Goal: Task Accomplishment & Management: Complete application form

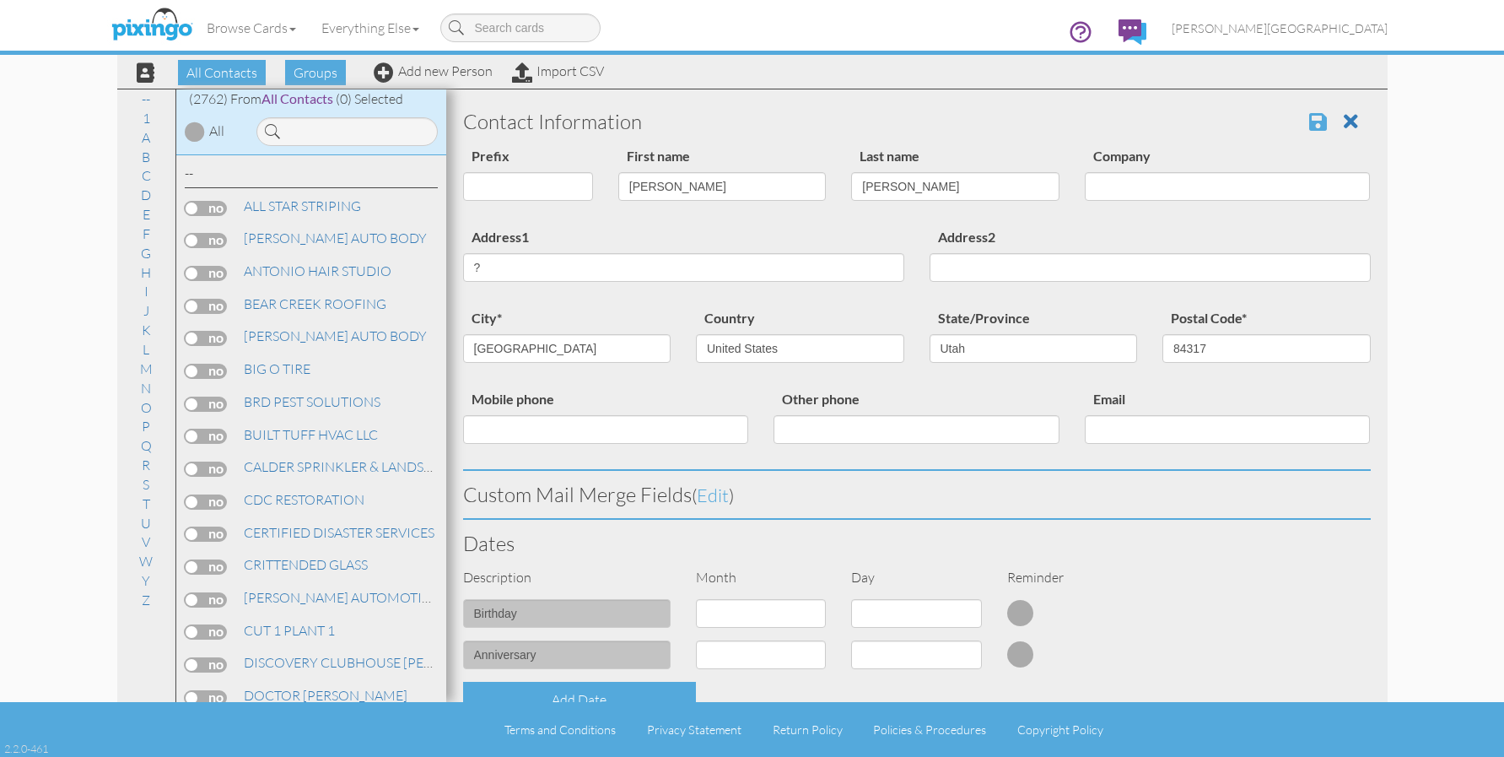
click at [1311, 113] on span at bounding box center [1318, 121] width 18 height 20
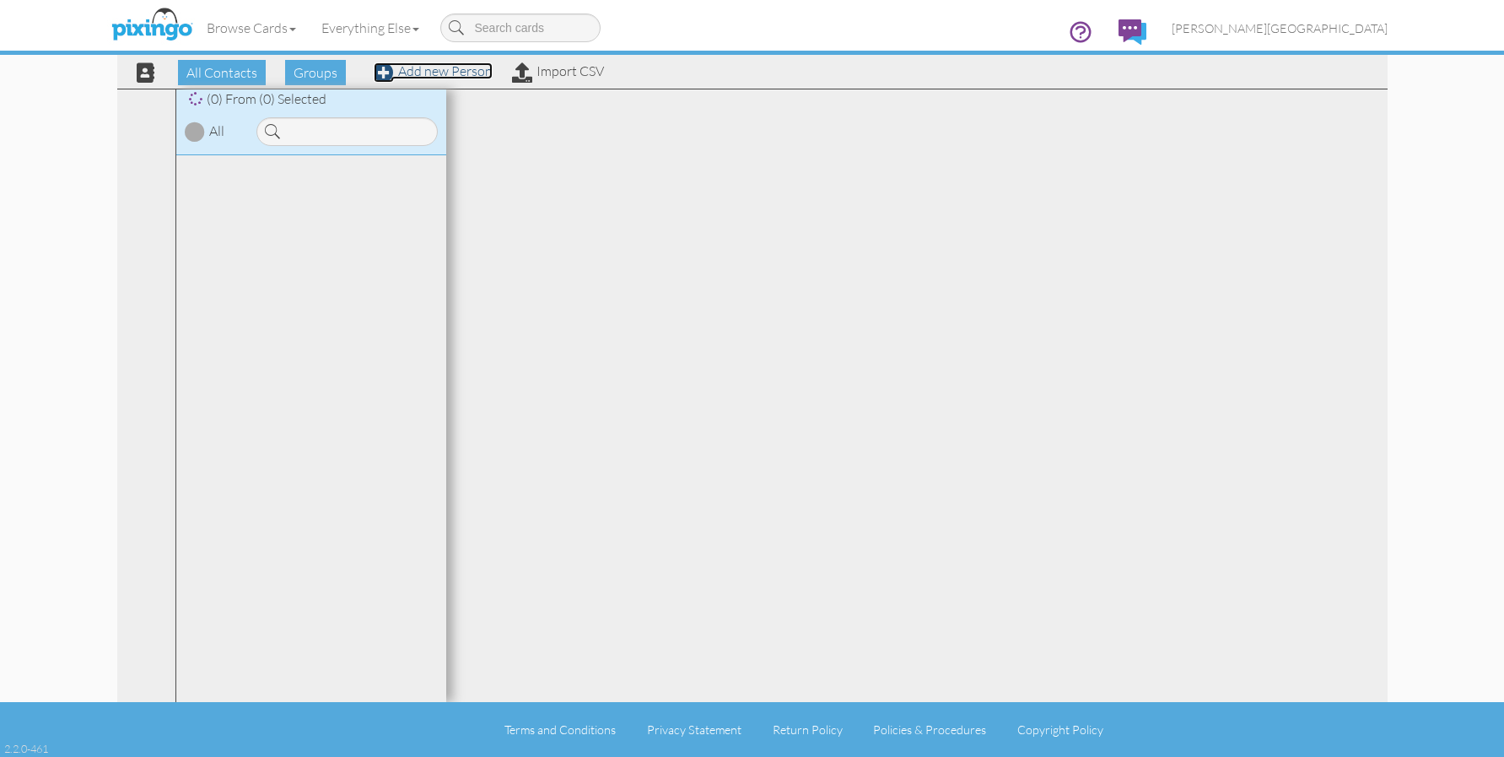
click at [439, 75] on link "Add new Person" at bounding box center [433, 70] width 119 height 17
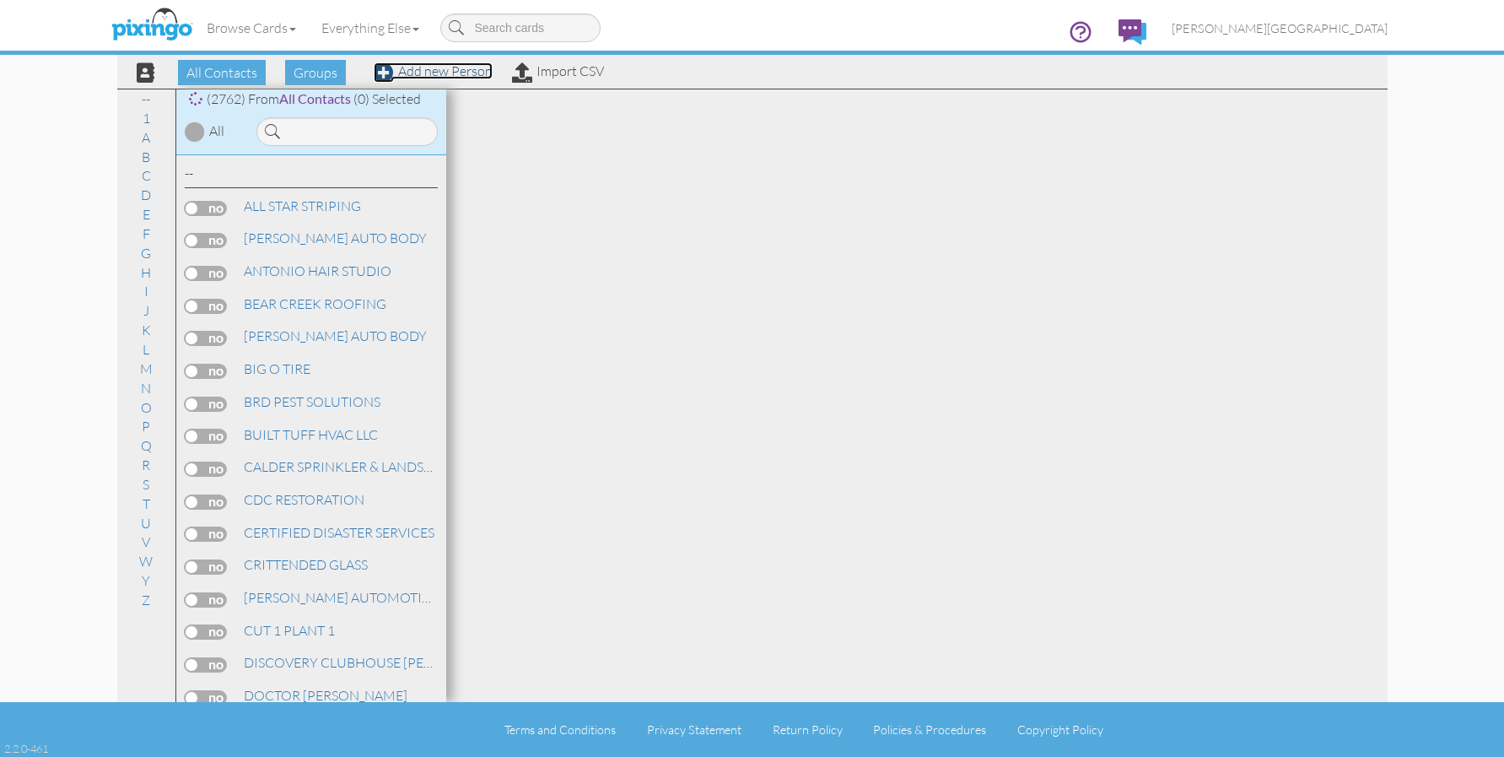
click at [439, 75] on link "Add new Person" at bounding box center [433, 70] width 119 height 17
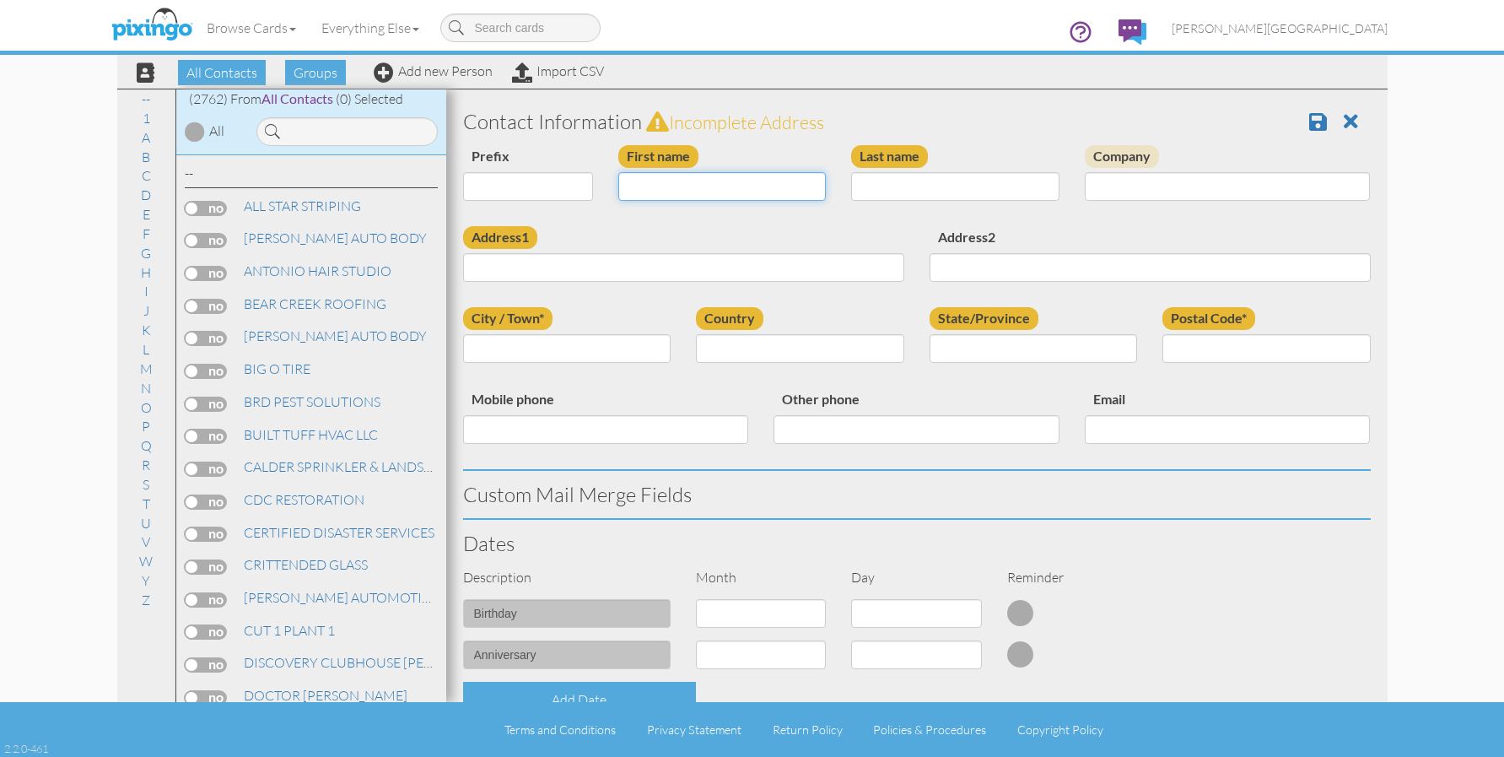
click at [664, 198] on input "First name" at bounding box center [722, 186] width 208 height 29
type input "r"
type input "[PERSON_NAME]"
type input "SOWERBY"
click at [652, 273] on input "1026 E 5675" at bounding box center [683, 267] width 441 height 29
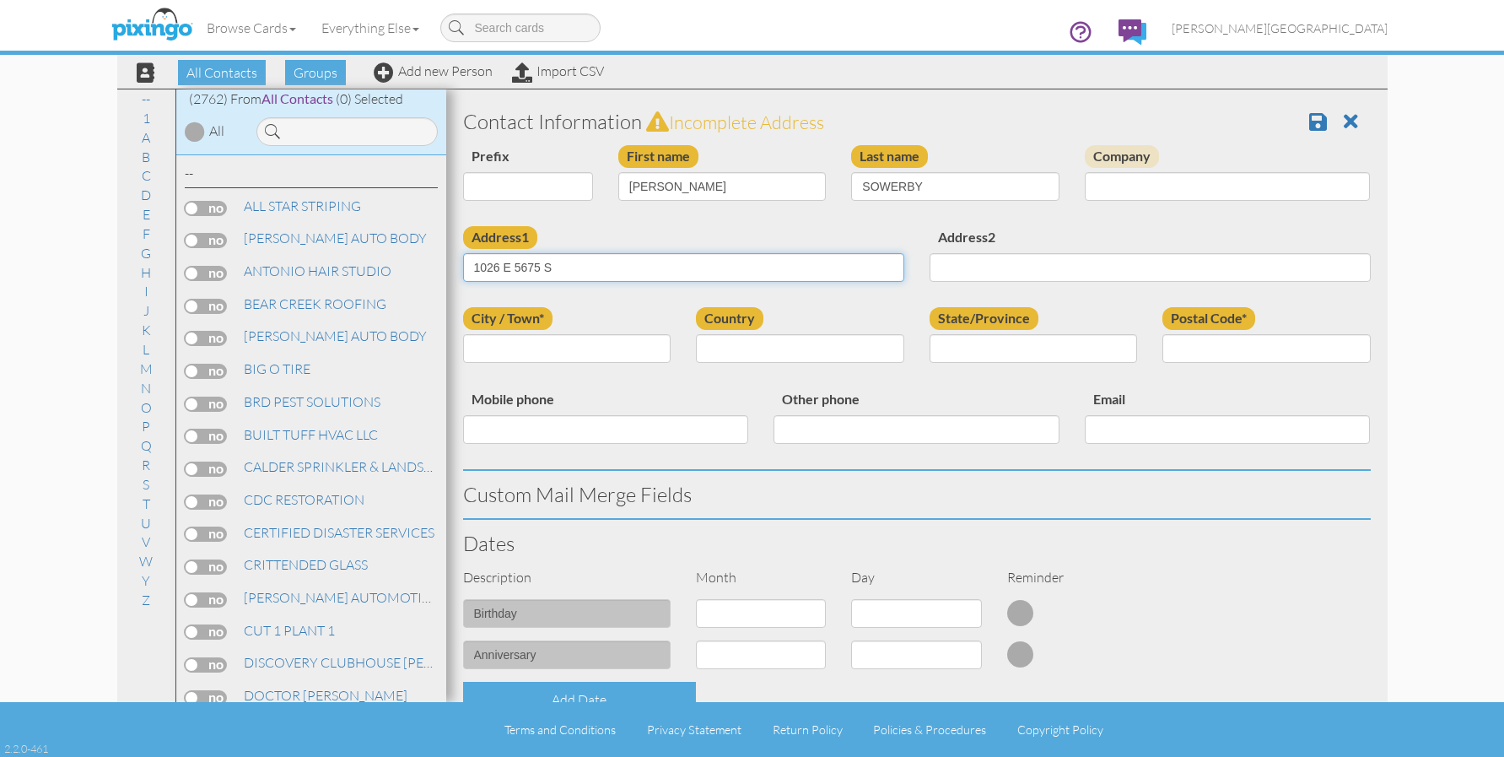
type input "1026 E 5675 S"
type input "[PERSON_NAME]"
select select "object:8483"
select select "object:8782"
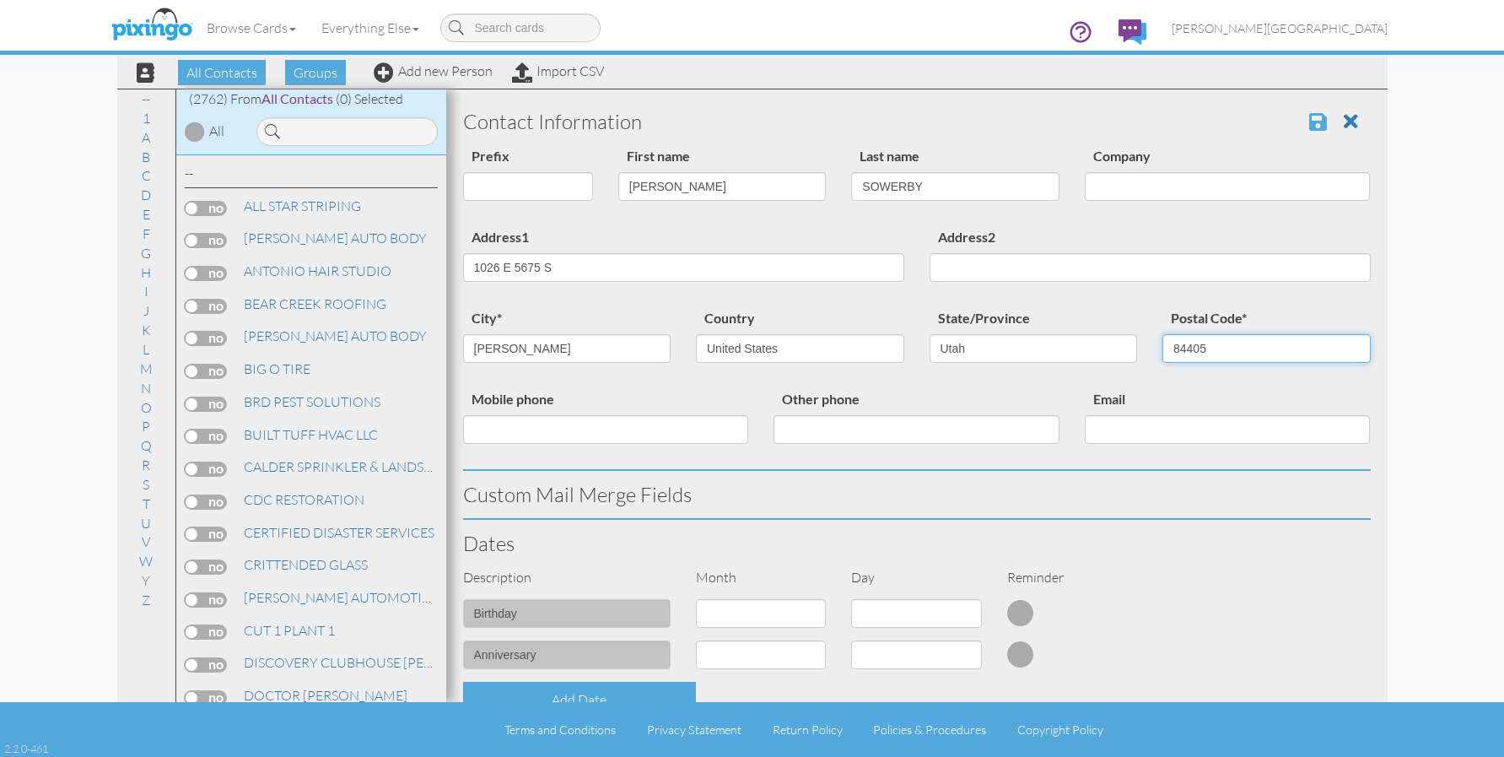
type input "84405"
click at [1313, 115] on span at bounding box center [1318, 121] width 18 height 20
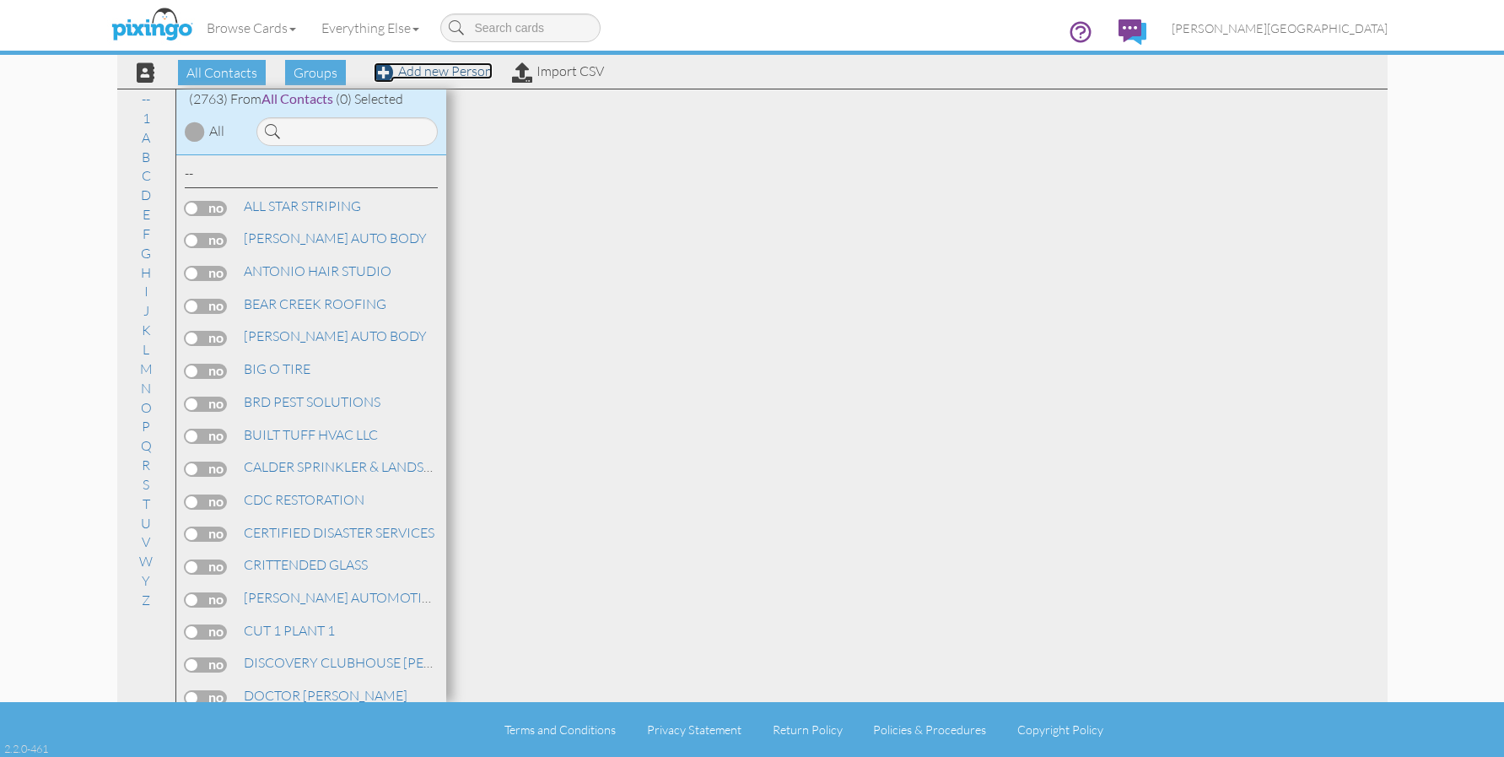
click at [466, 68] on link "Add new Person" at bounding box center [433, 70] width 119 height 17
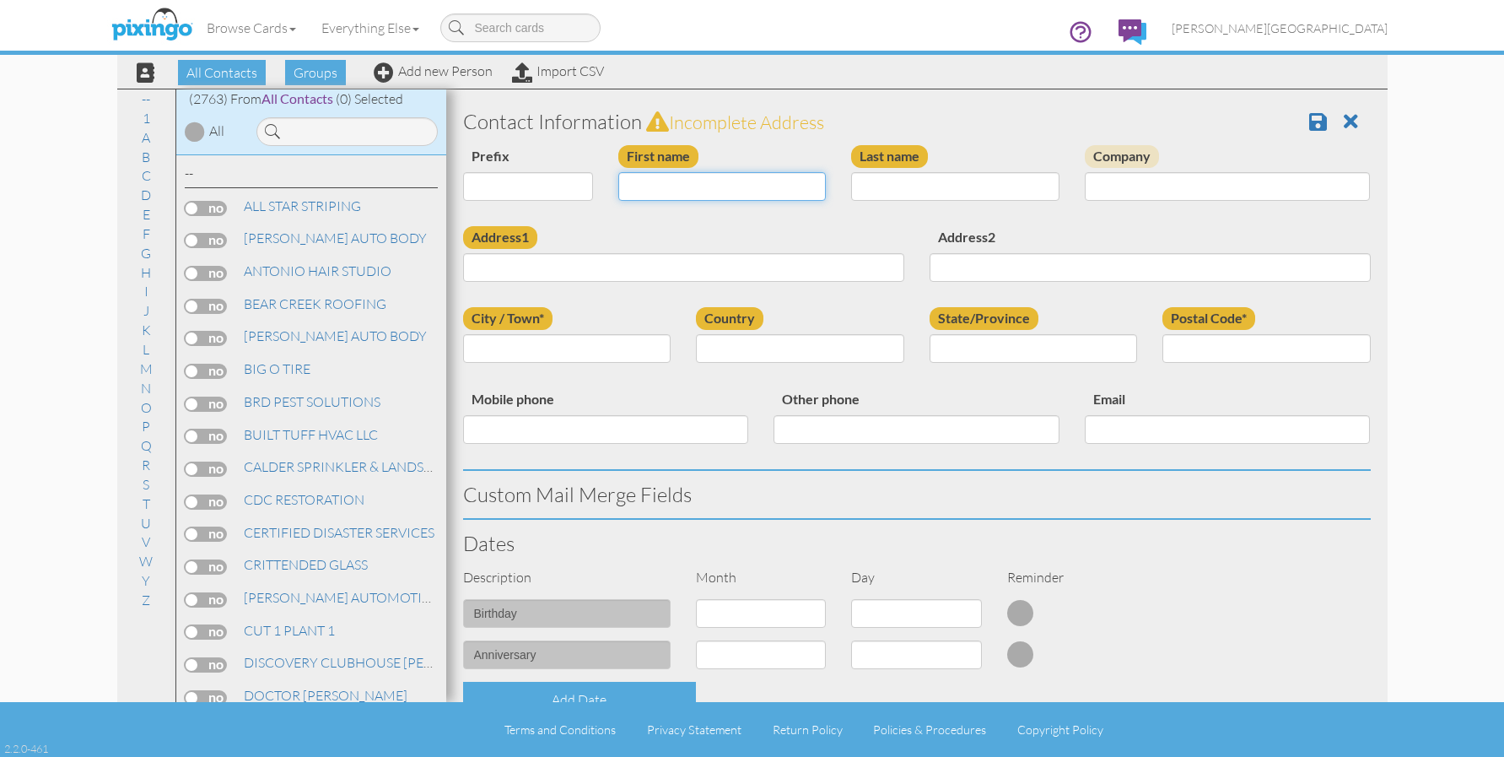
click at [716, 192] on input "First name" at bounding box center [722, 186] width 208 height 29
type input "[PERSON_NAME]"
type input "1784 N 4475 W"
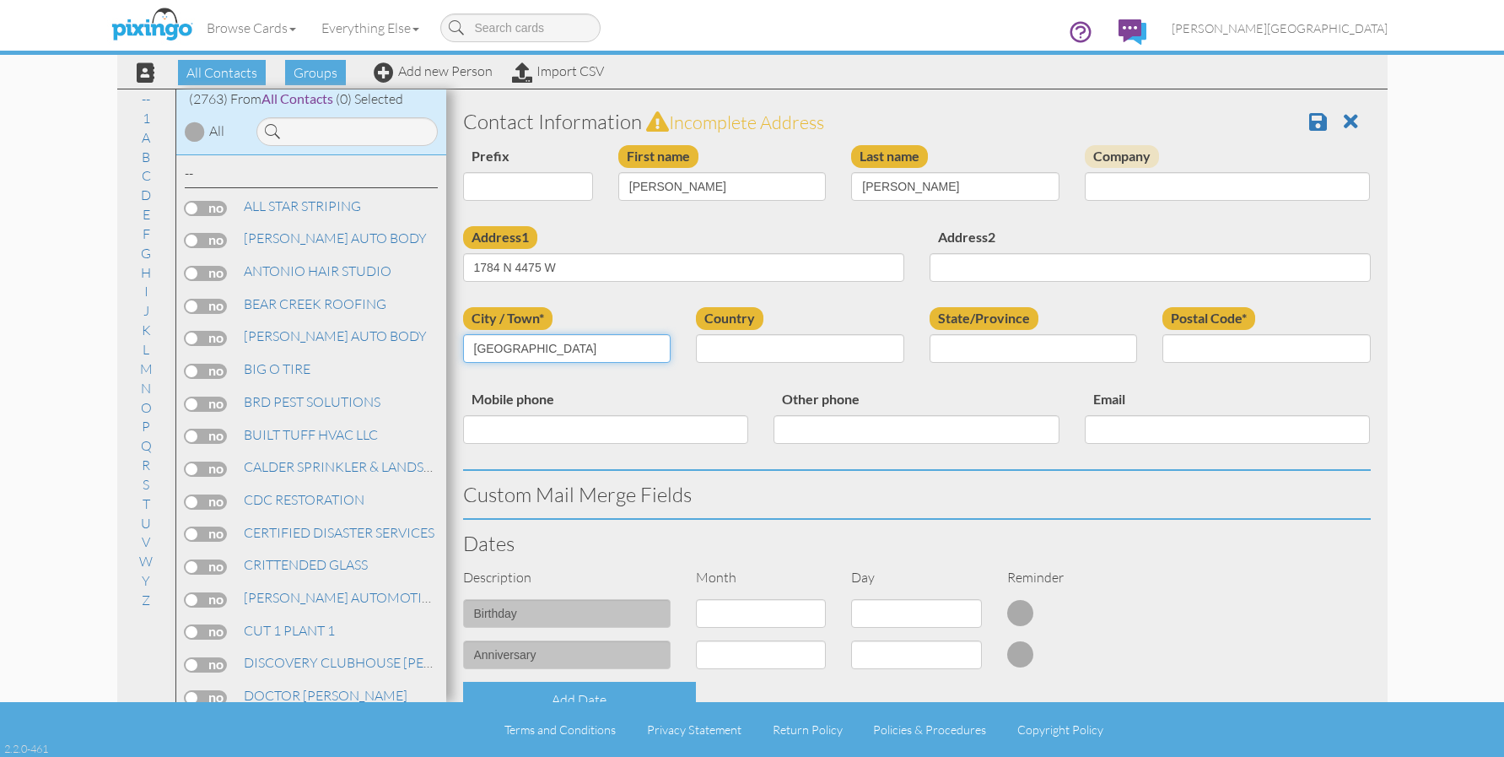
type input "PLAIN CITY"
select select "object:8486"
select select "object:8785"
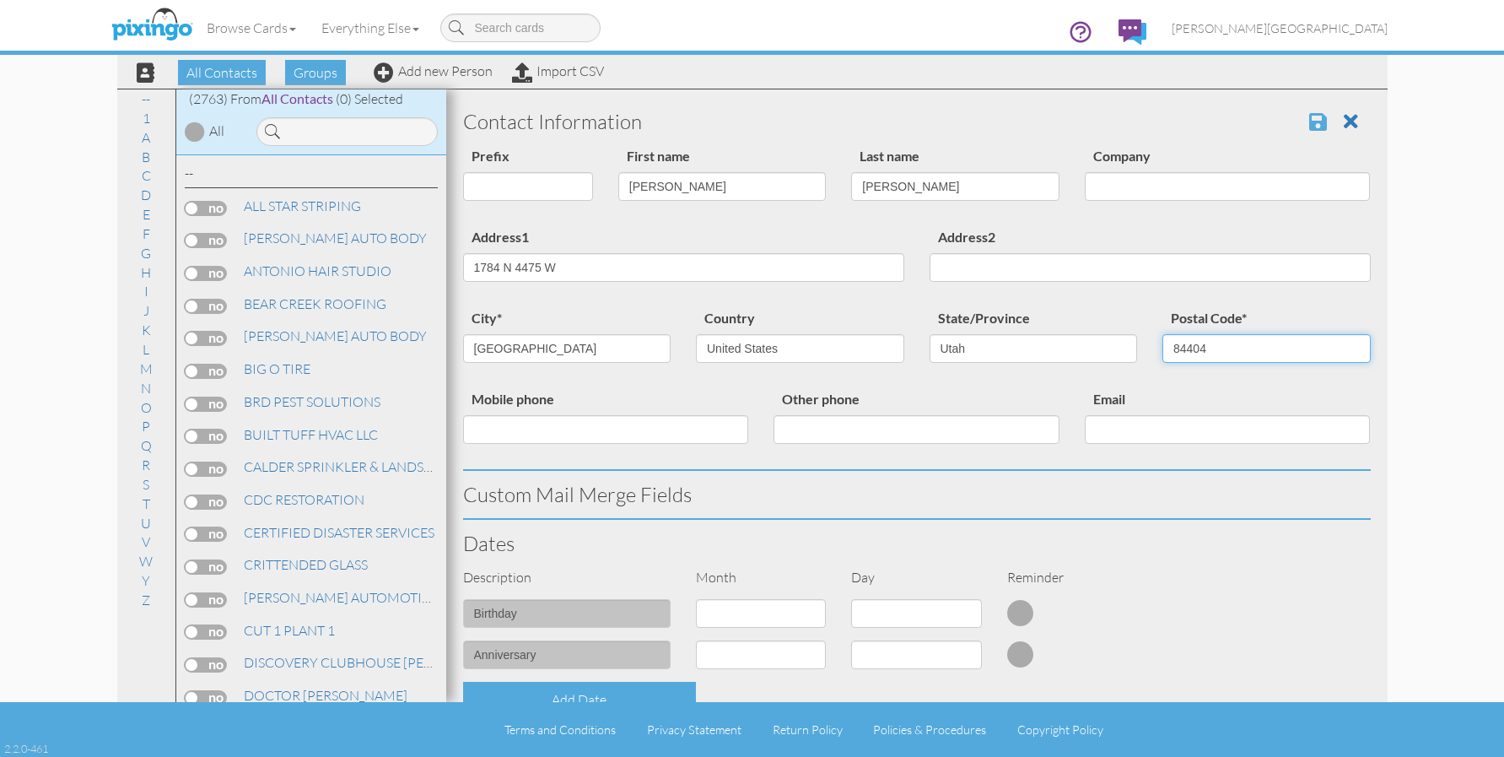
type input "84404"
click at [1309, 125] on span at bounding box center [1318, 121] width 18 height 20
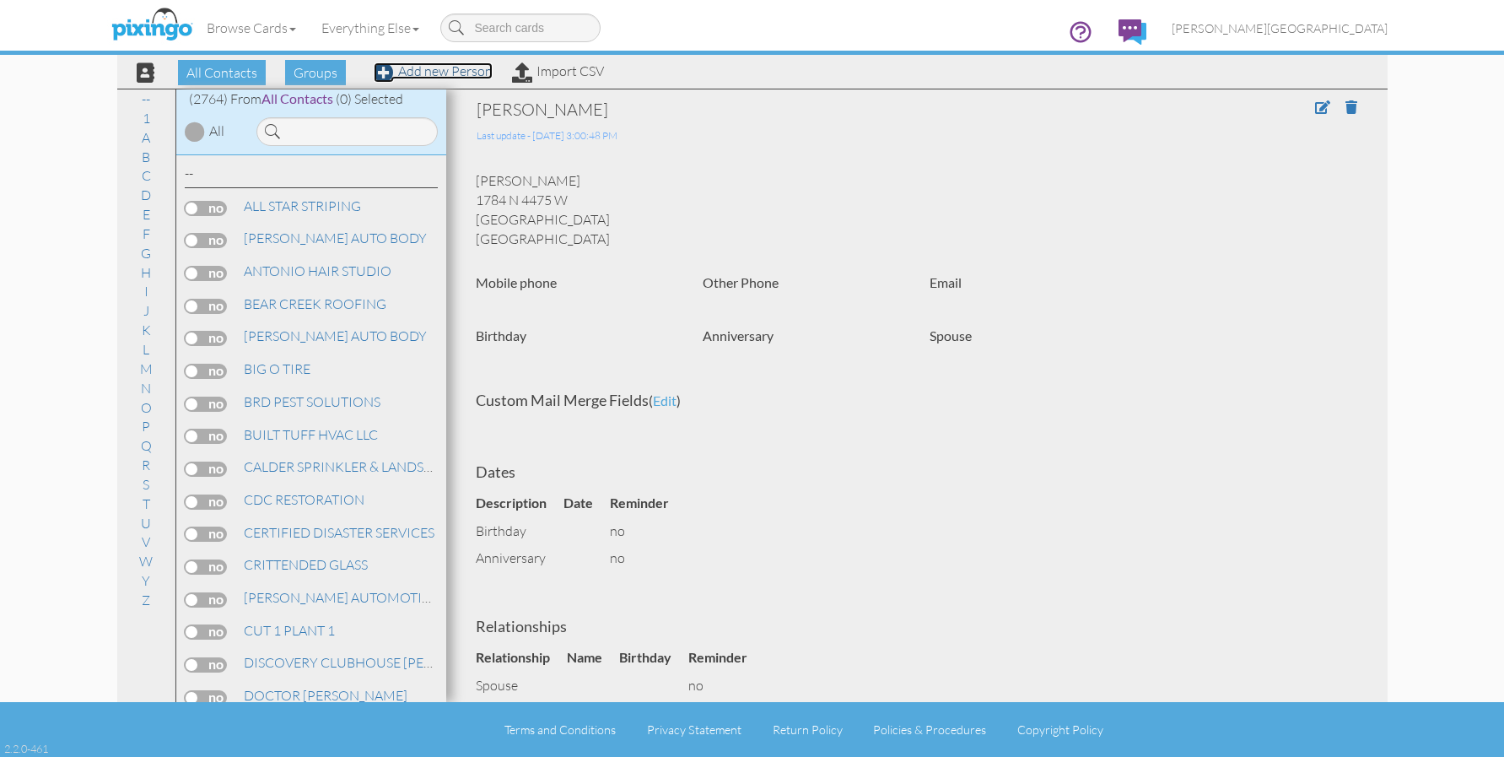
click at [458, 71] on link "Add new Person" at bounding box center [433, 70] width 119 height 17
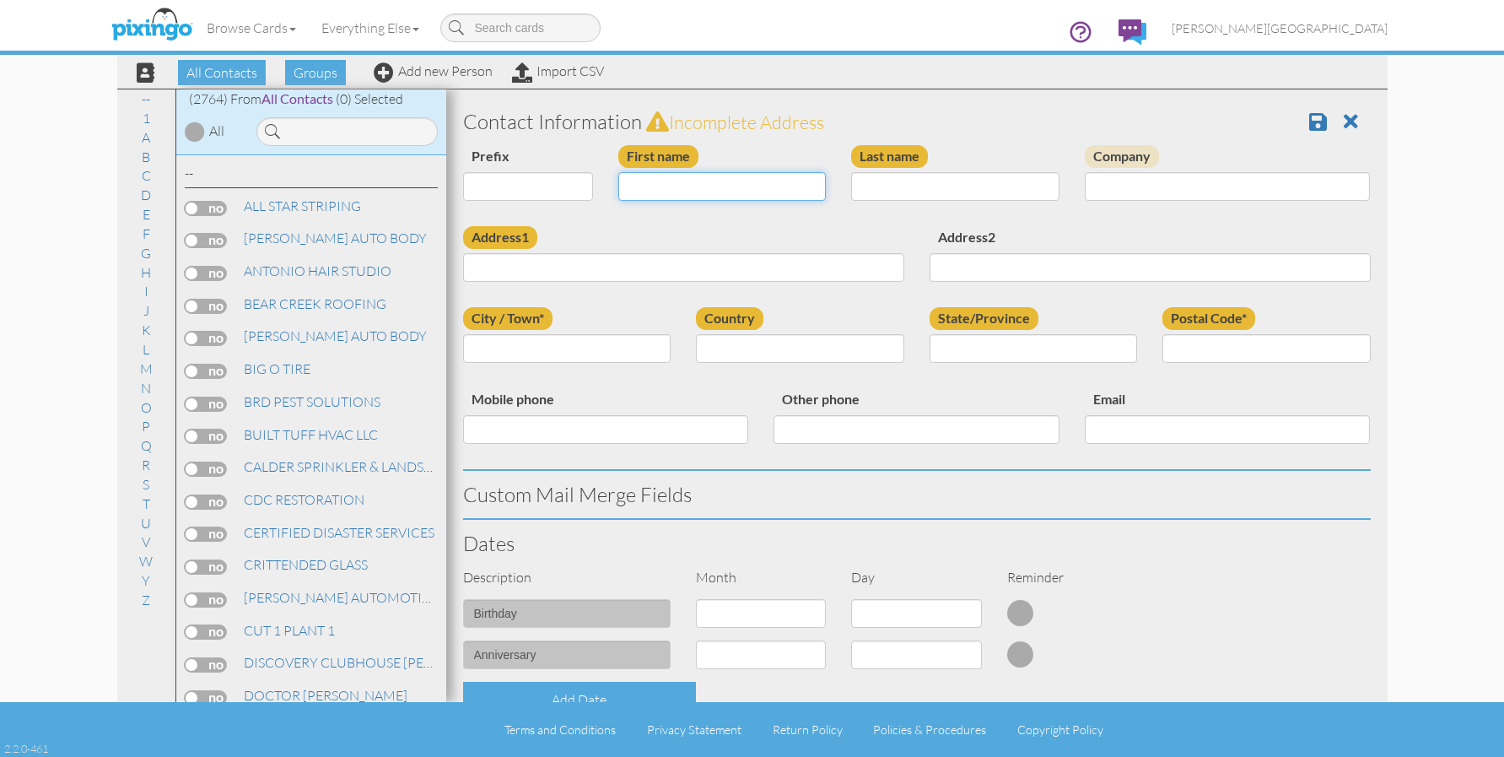
click at [734, 181] on input "First name" at bounding box center [722, 186] width 208 height 29
type input "[PERSON_NAME]"
type input "3231 N 100 E"
type input "B"
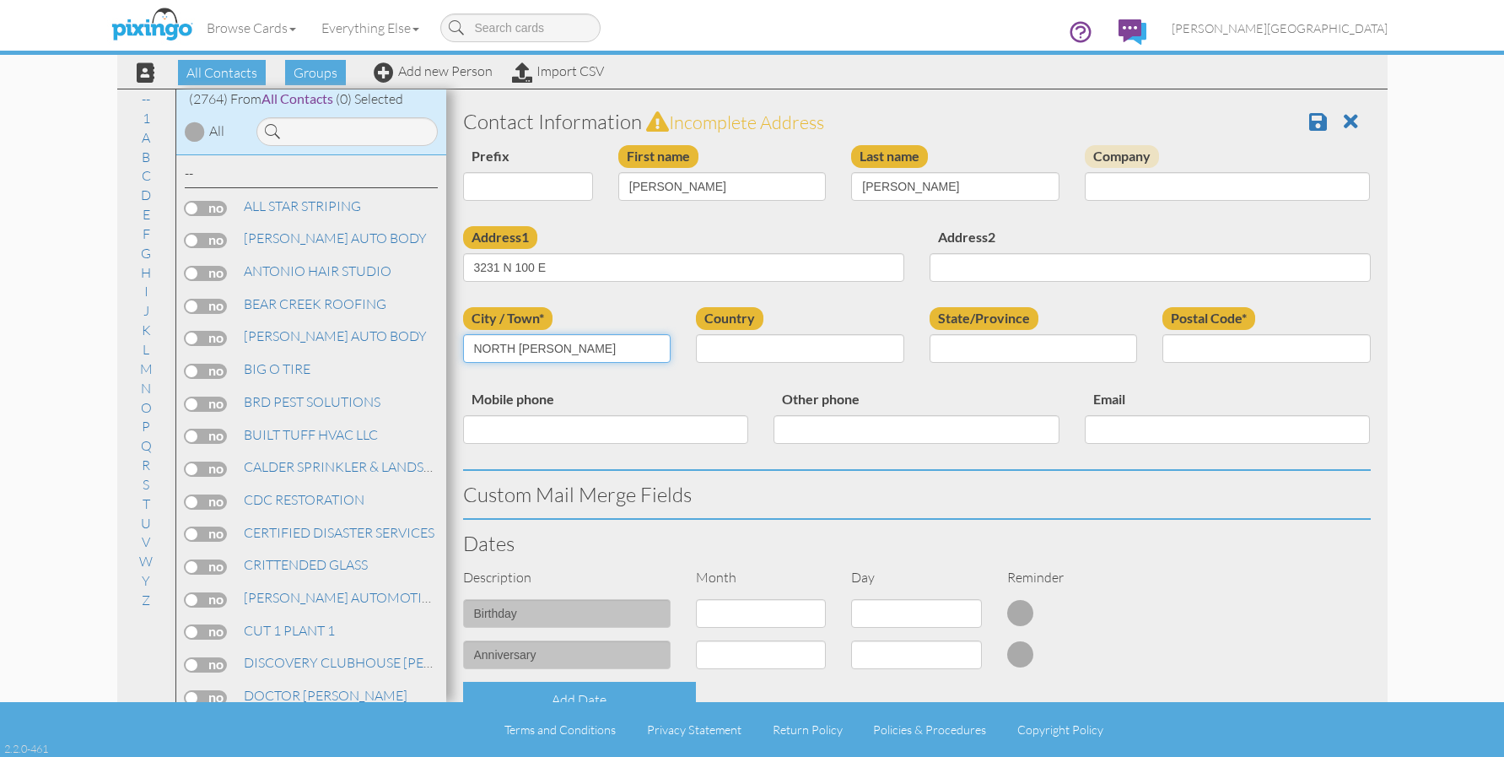
type input "NORTH OGDEN"
select select "object:8502"
click at [1000, 341] on select "AA (Military) AE (Military) Alabama Alaska American Samoa AP (Military) Arizona…" at bounding box center [1033, 348] width 208 height 29
select select "object:8801"
click at [929, 334] on select "AA (Military) AE (Military) Alabama Alaska American Samoa AP (Military) Arizona…" at bounding box center [1033, 348] width 208 height 29
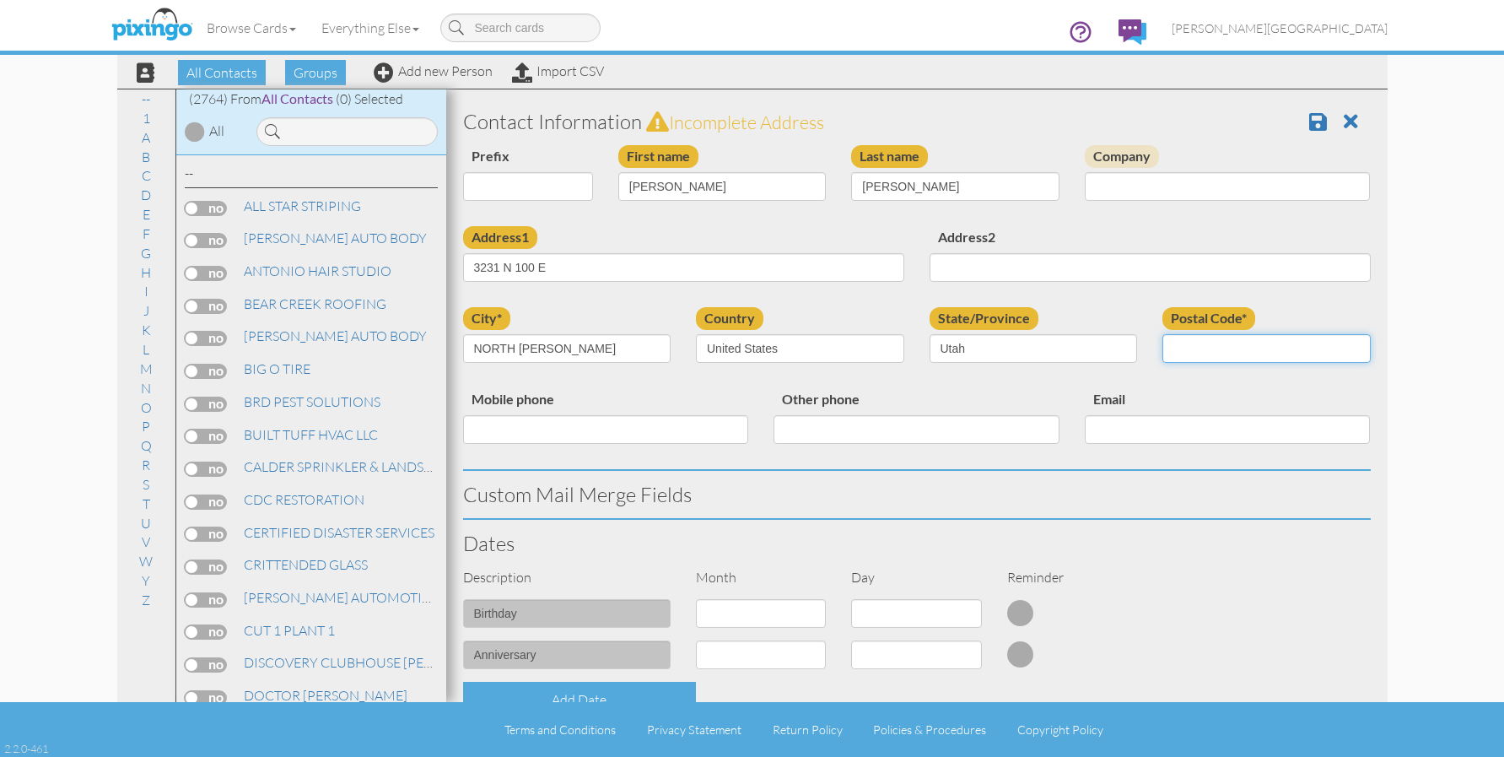
click at [1214, 341] on input "Postal Code*" at bounding box center [1266, 348] width 208 height 29
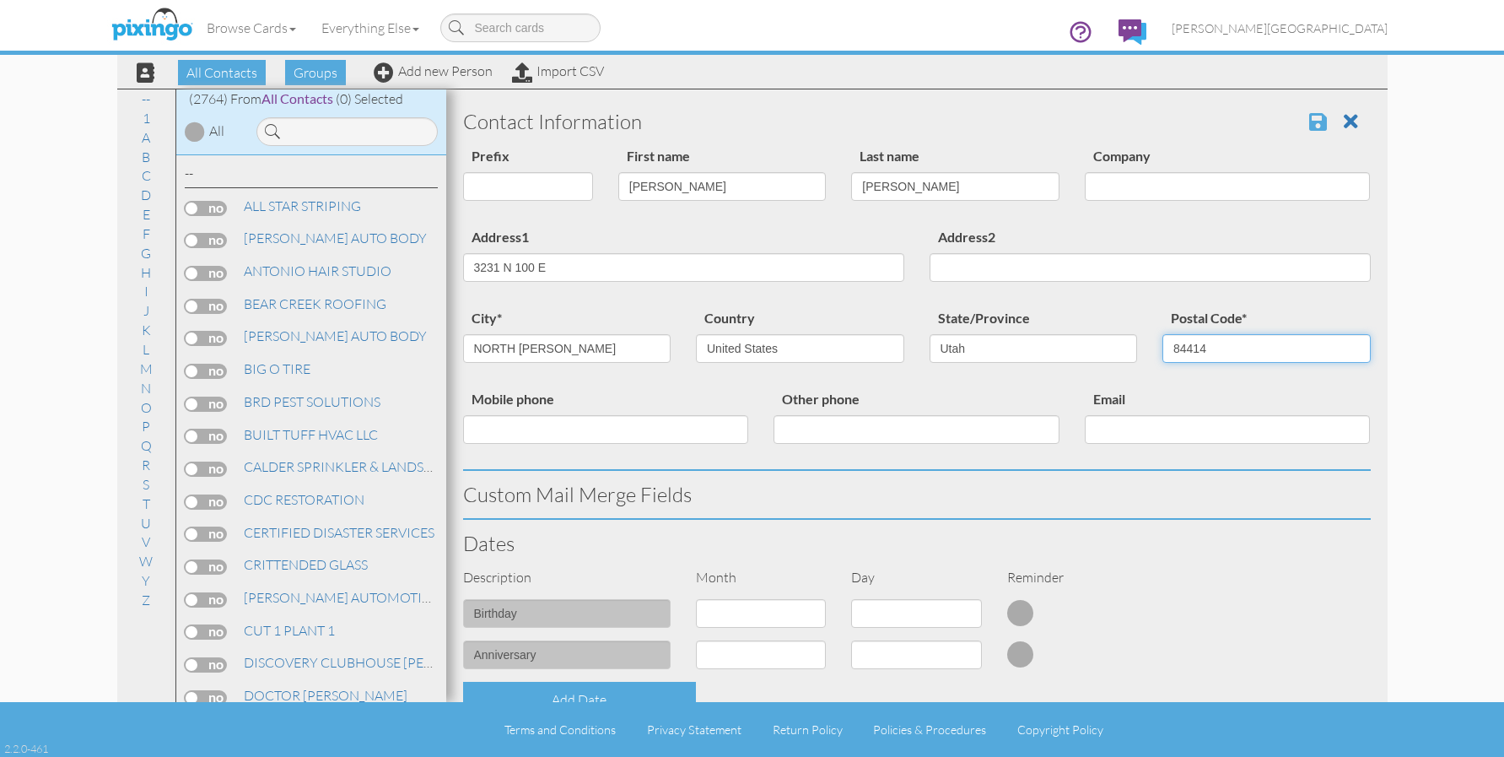
type input "84414"
click at [1309, 127] on span at bounding box center [1318, 121] width 18 height 20
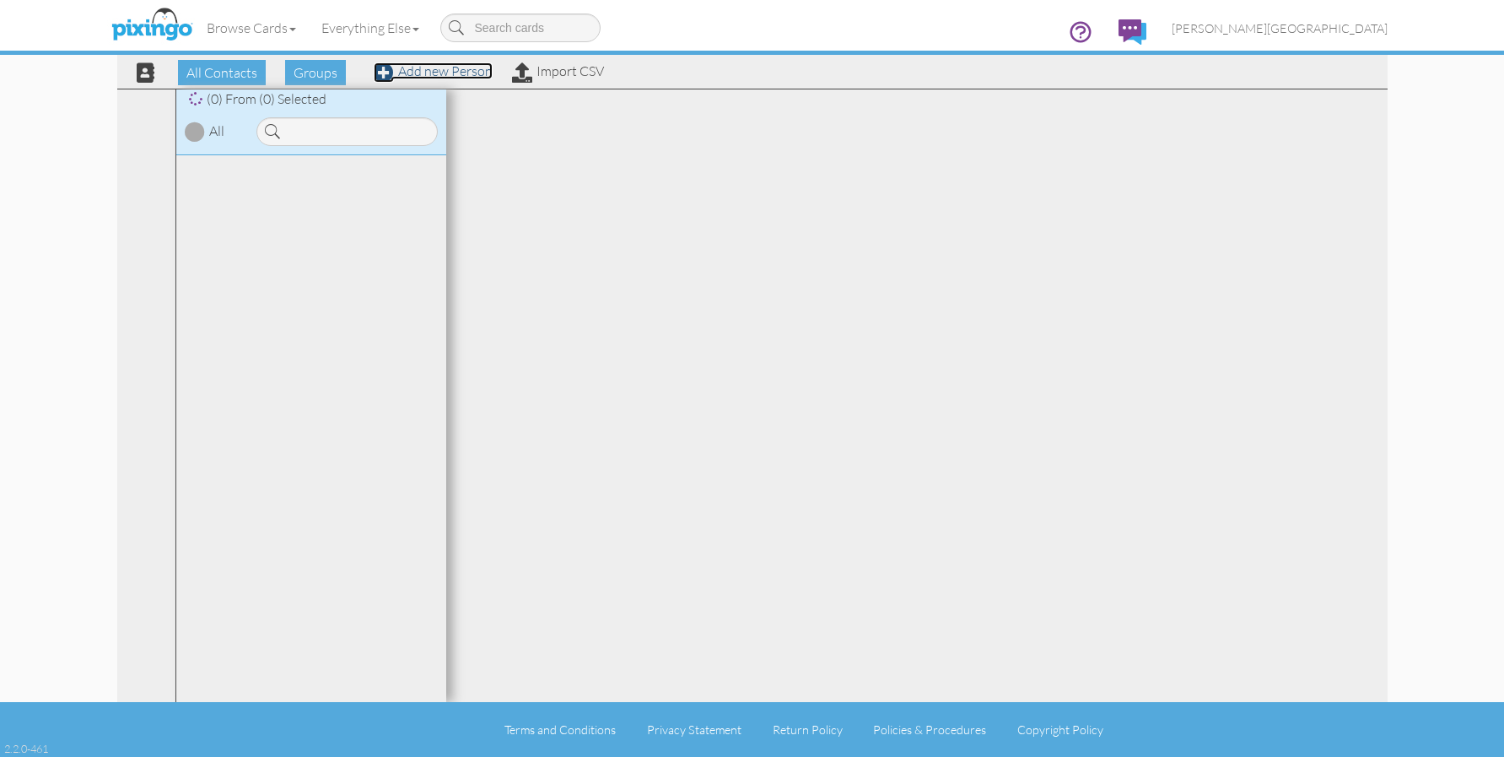
click at [452, 73] on link "Add new Person" at bounding box center [433, 70] width 119 height 17
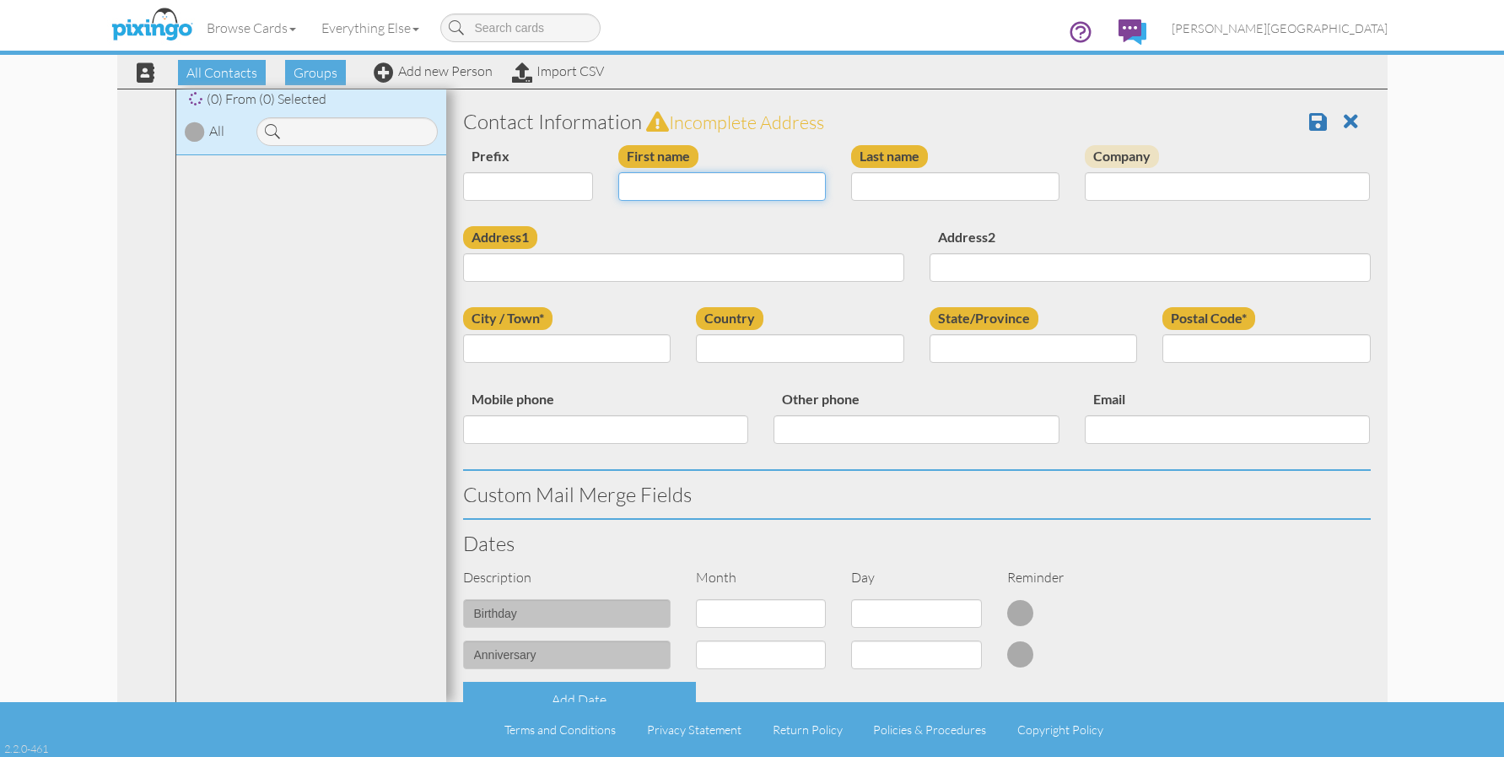
click at [739, 185] on input "First name" at bounding box center [722, 186] width 208 height 29
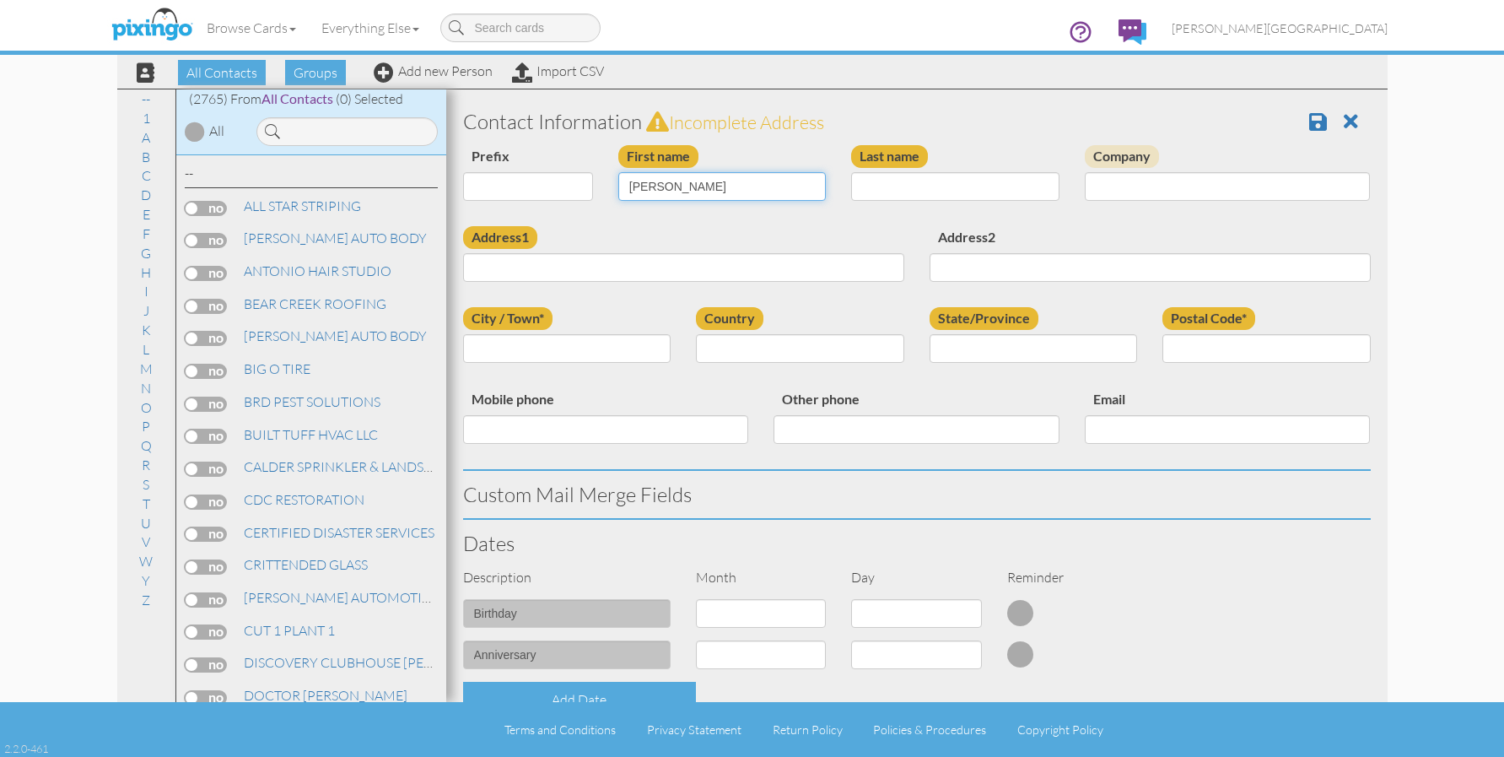
type input "[PERSON_NAME]"
type input "[STREET_ADDRESS]"
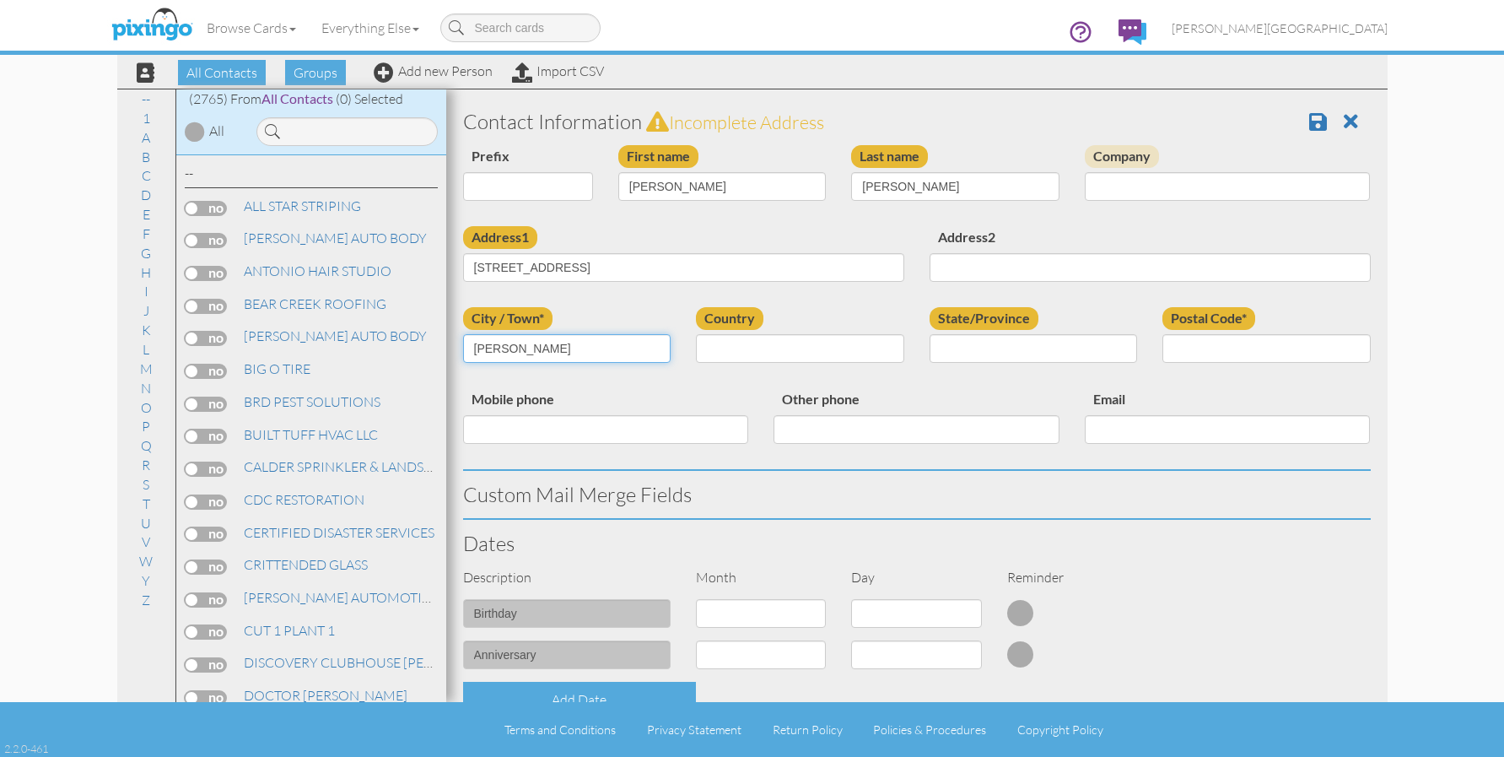
type input "[PERSON_NAME]"
select select "object:180"
select select "object:8791"
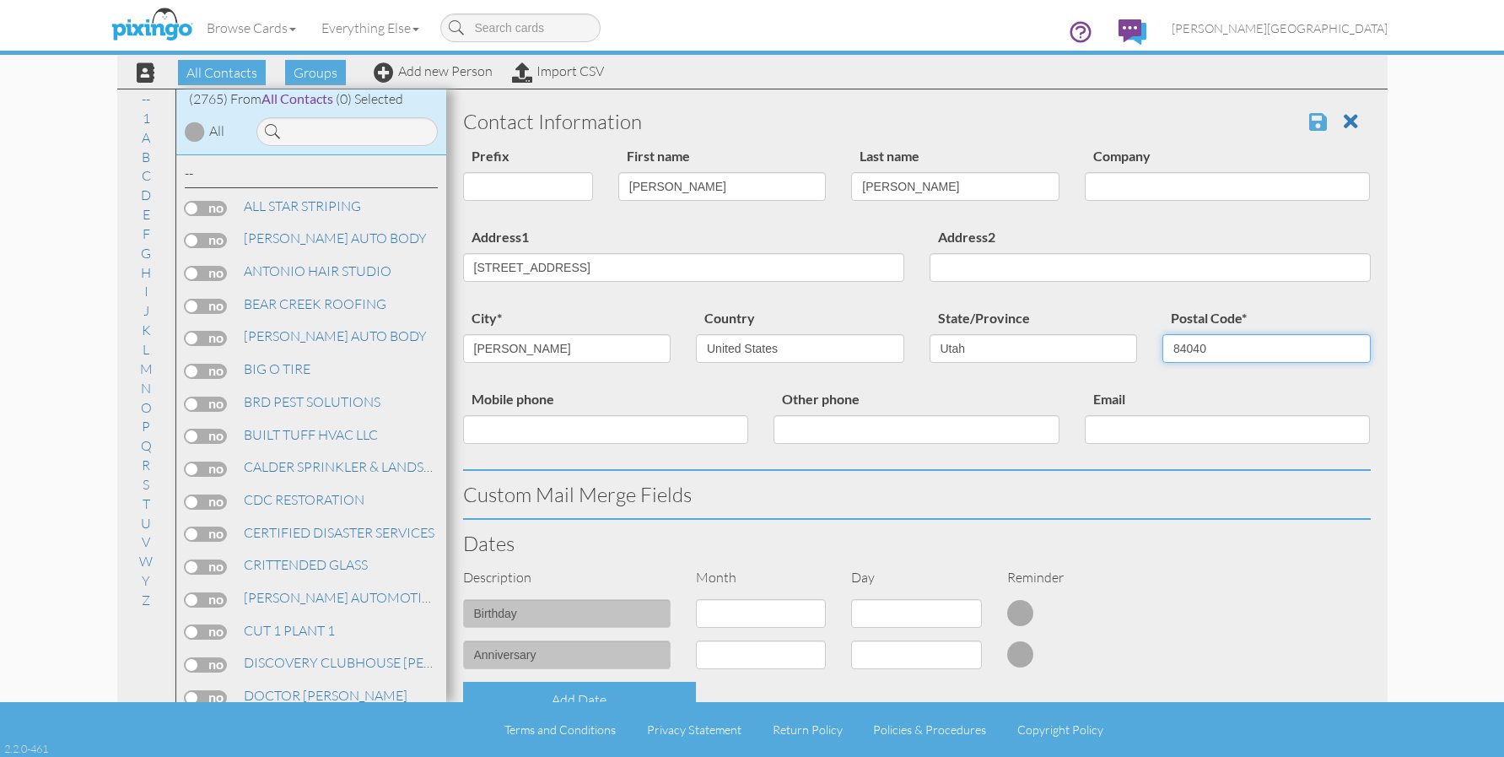
type input "84040"
click at [1309, 127] on span at bounding box center [1318, 121] width 18 height 20
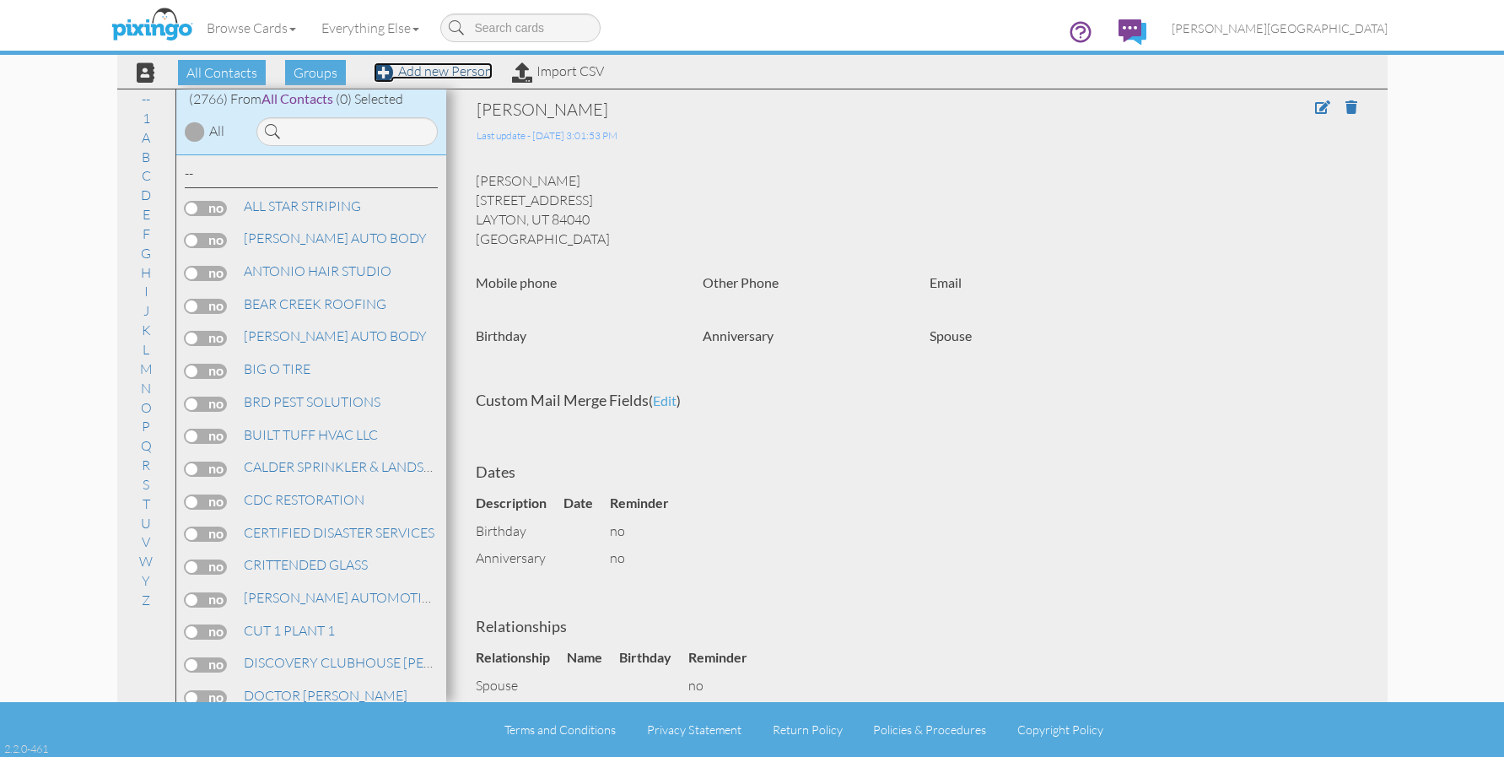
click at [471, 73] on link "Add new Person" at bounding box center [433, 70] width 119 height 17
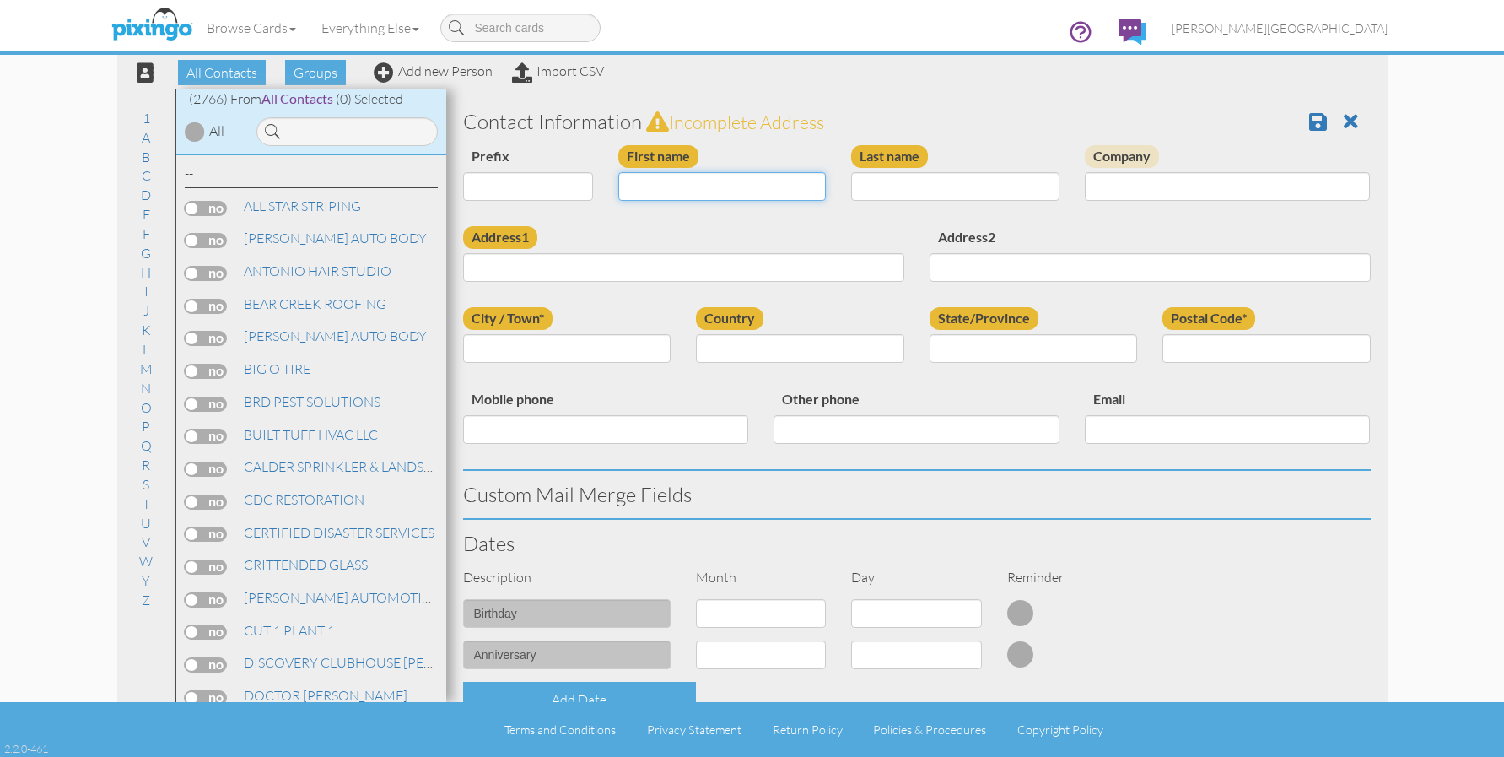
click at [759, 189] on input "First name" at bounding box center [722, 186] width 208 height 29
type input "[PERSON_NAME]"
type input "JOHNSON"
type input "520 MILL CIRCLE"
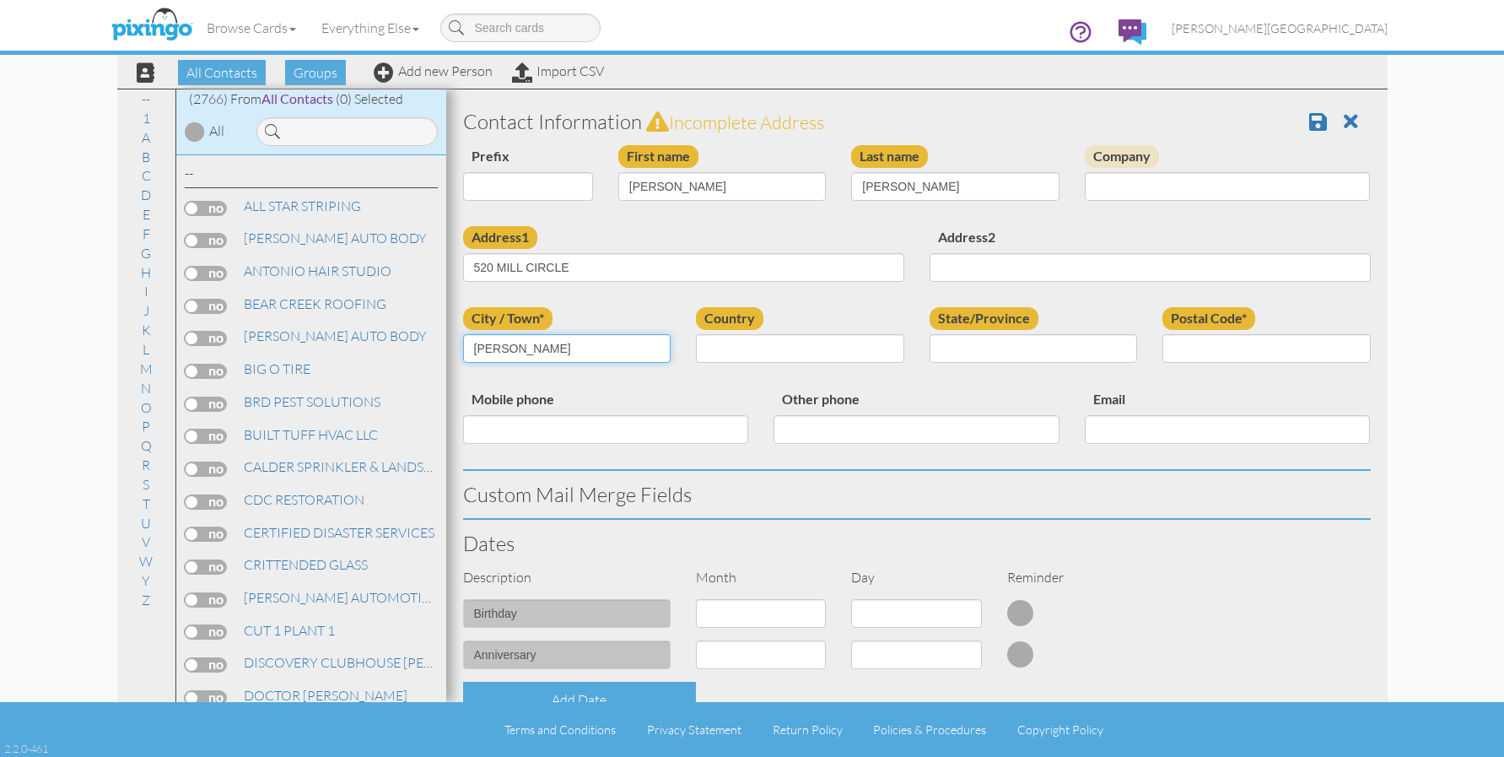
type input "LAYTON"
select select "object:8508"
select select "object:8807"
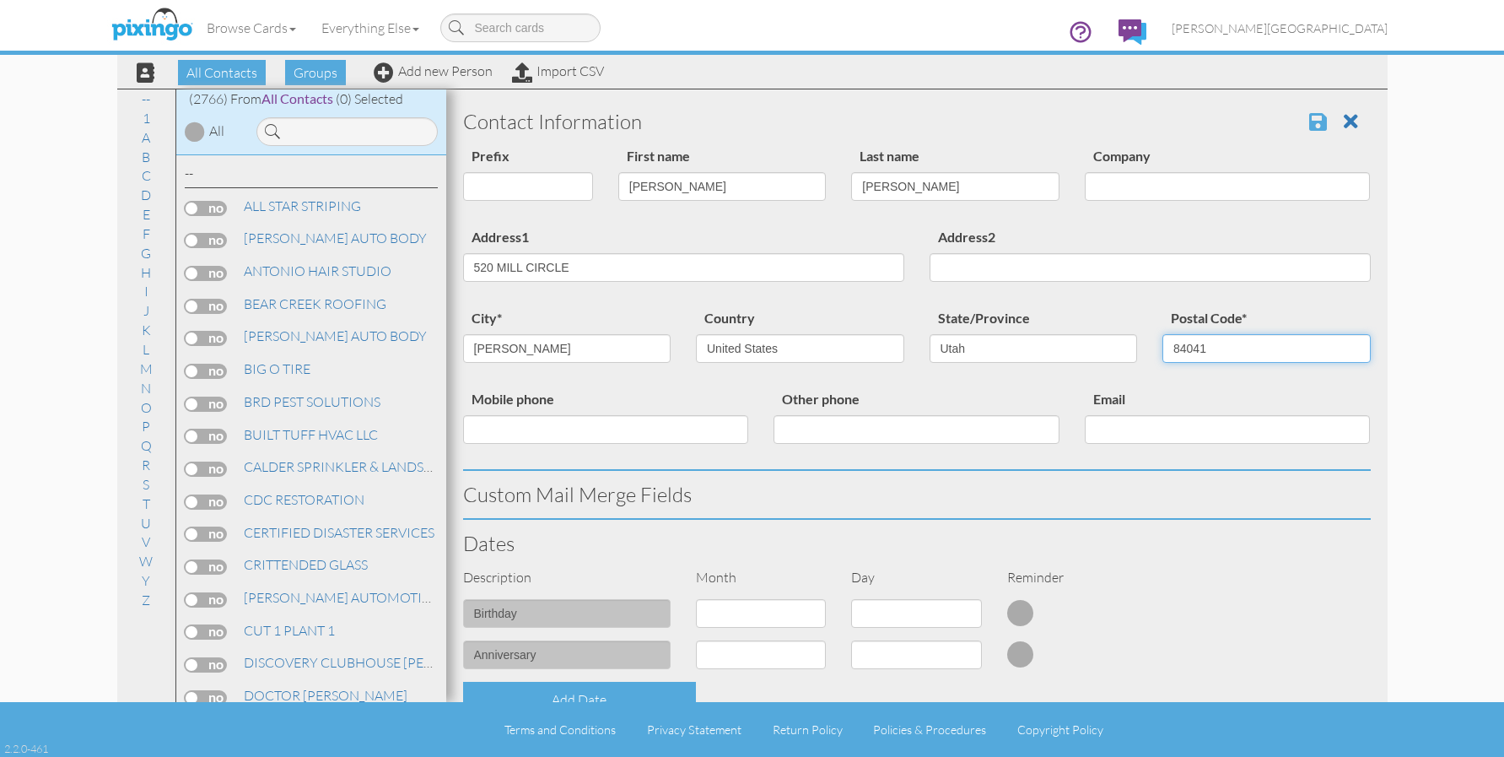
type input "84041"
click at [1312, 123] on span at bounding box center [1318, 121] width 18 height 20
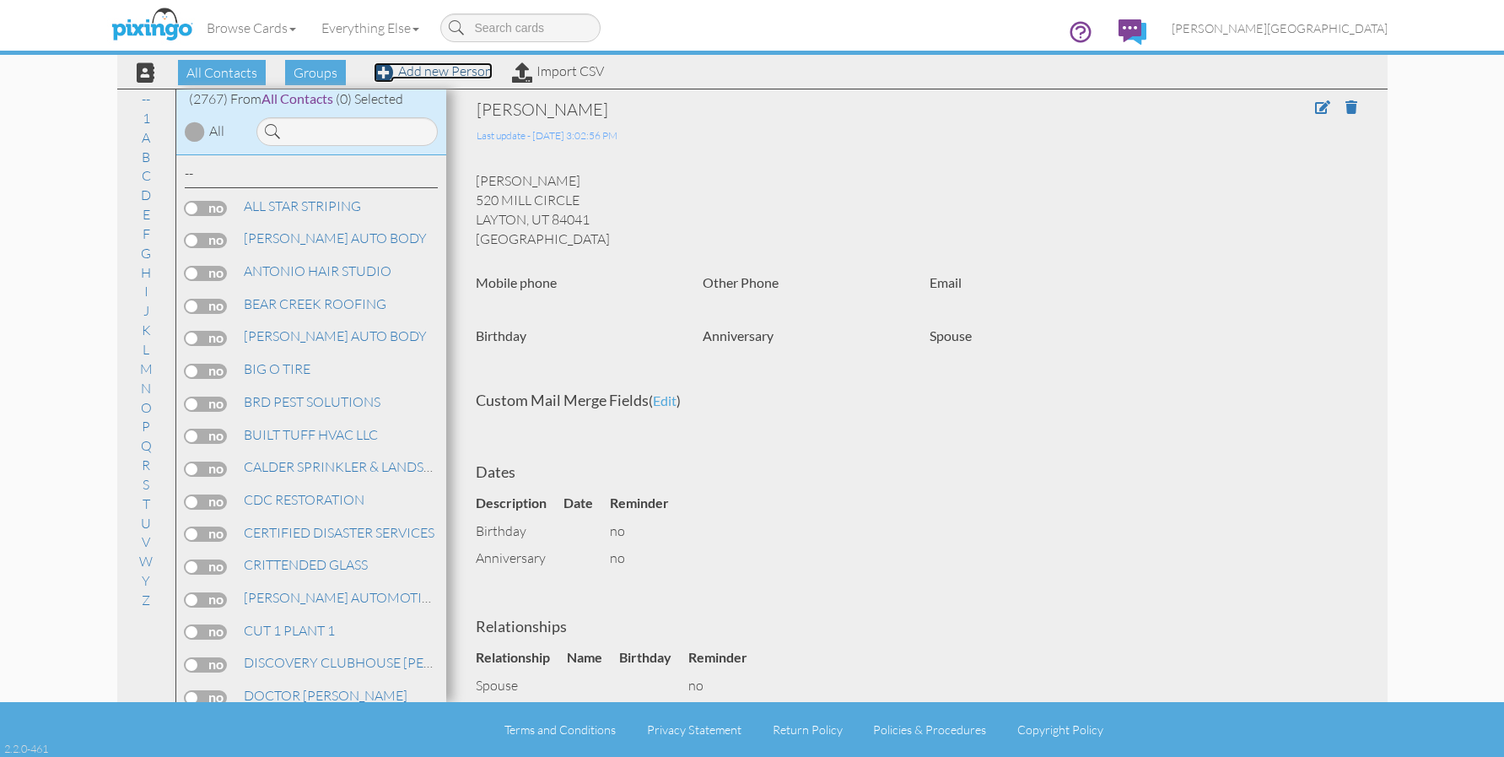
drag, startPoint x: 412, startPoint y: 70, endPoint x: 677, endPoint y: 204, distance: 297.6
click at [412, 70] on link "Add new Person" at bounding box center [433, 70] width 119 height 17
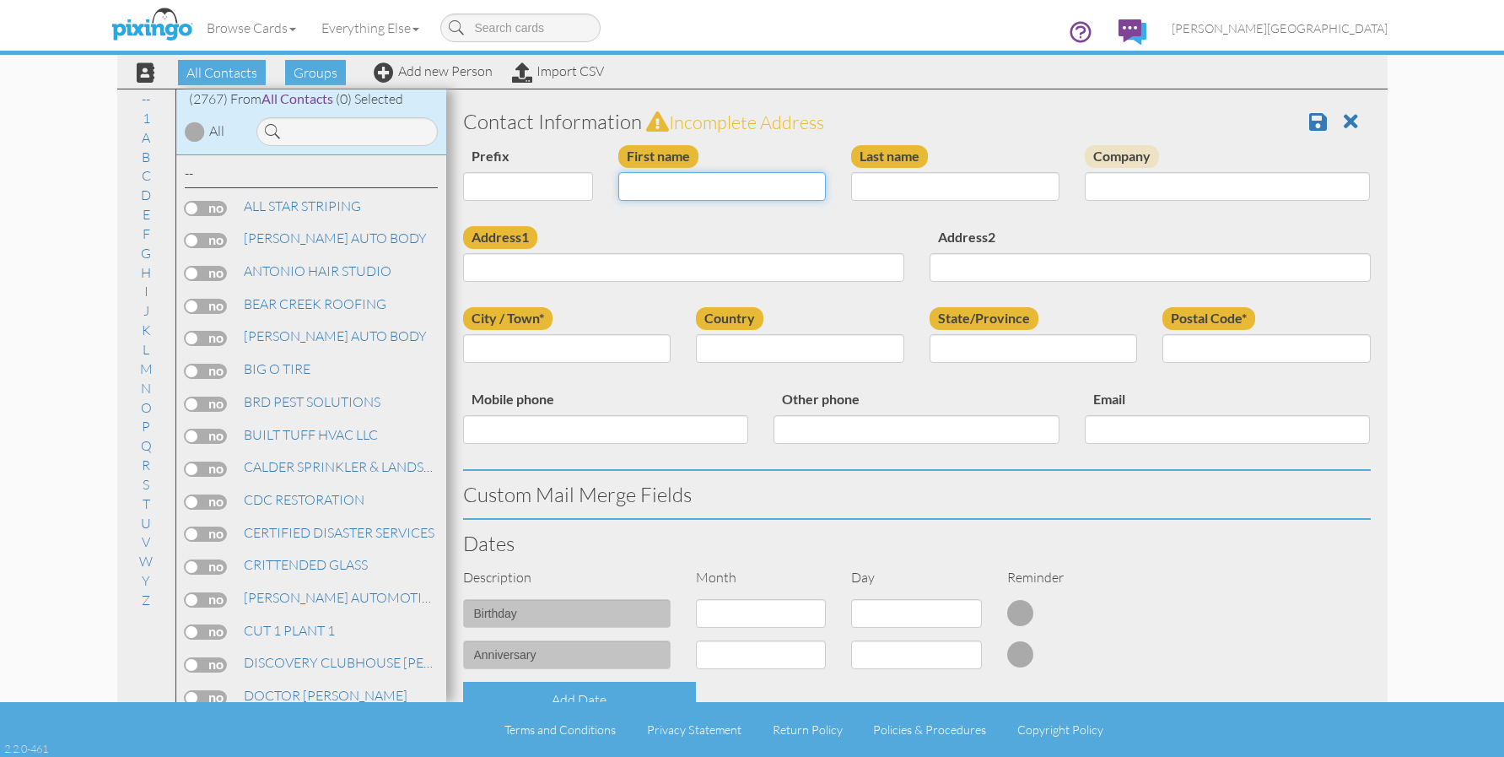
click at [728, 194] on input "First name" at bounding box center [722, 186] width 208 height 29
type input "[PERSON_NAME]"
type input "NIELSEN"
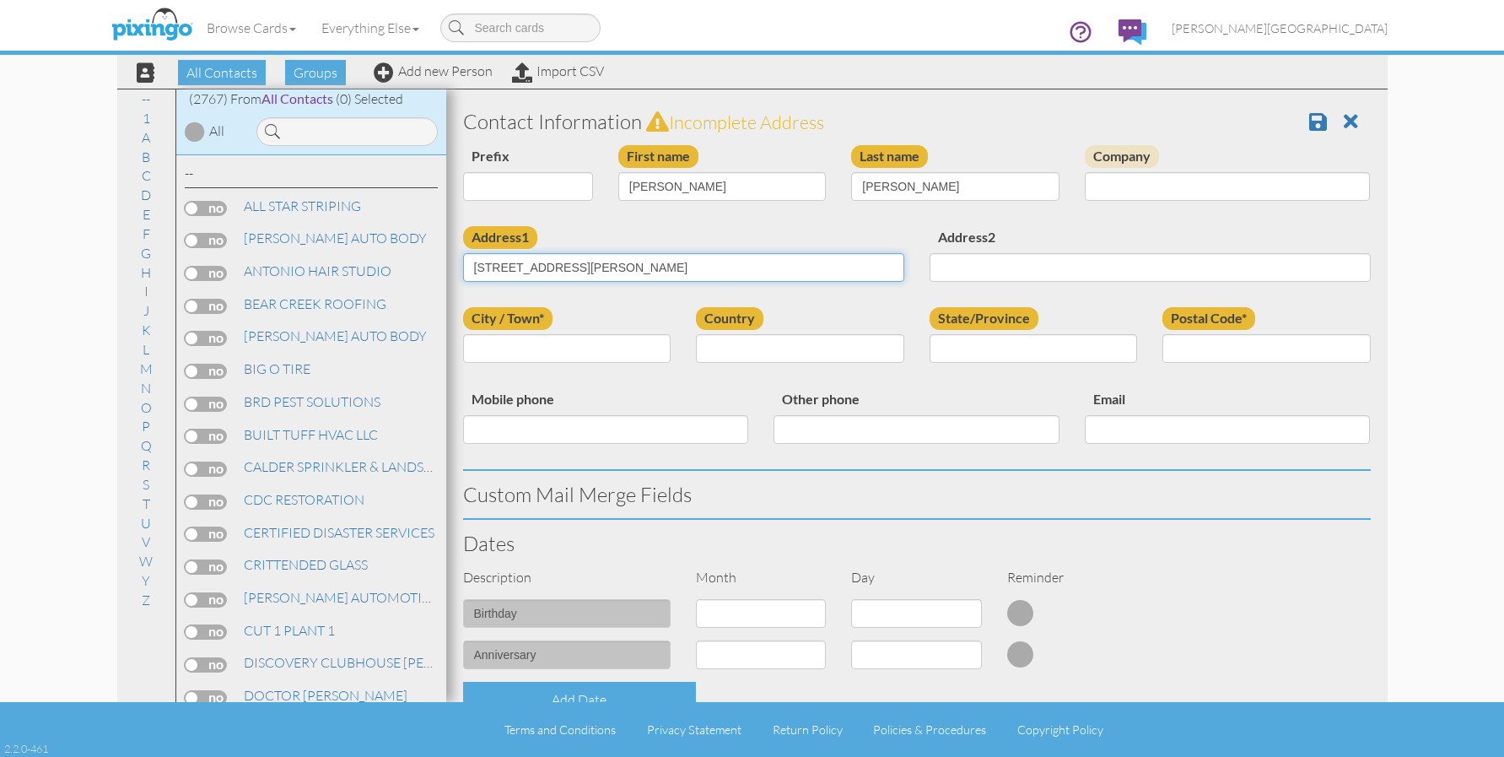
type input "1403 BINFORD ST"
type input "[PERSON_NAME]"
select select "object:8511"
type input "84401"
click at [1020, 358] on select "AA (Military) AE (Military) Alabama Alaska American Samoa AP (Military) Arizona…" at bounding box center [1033, 348] width 208 height 29
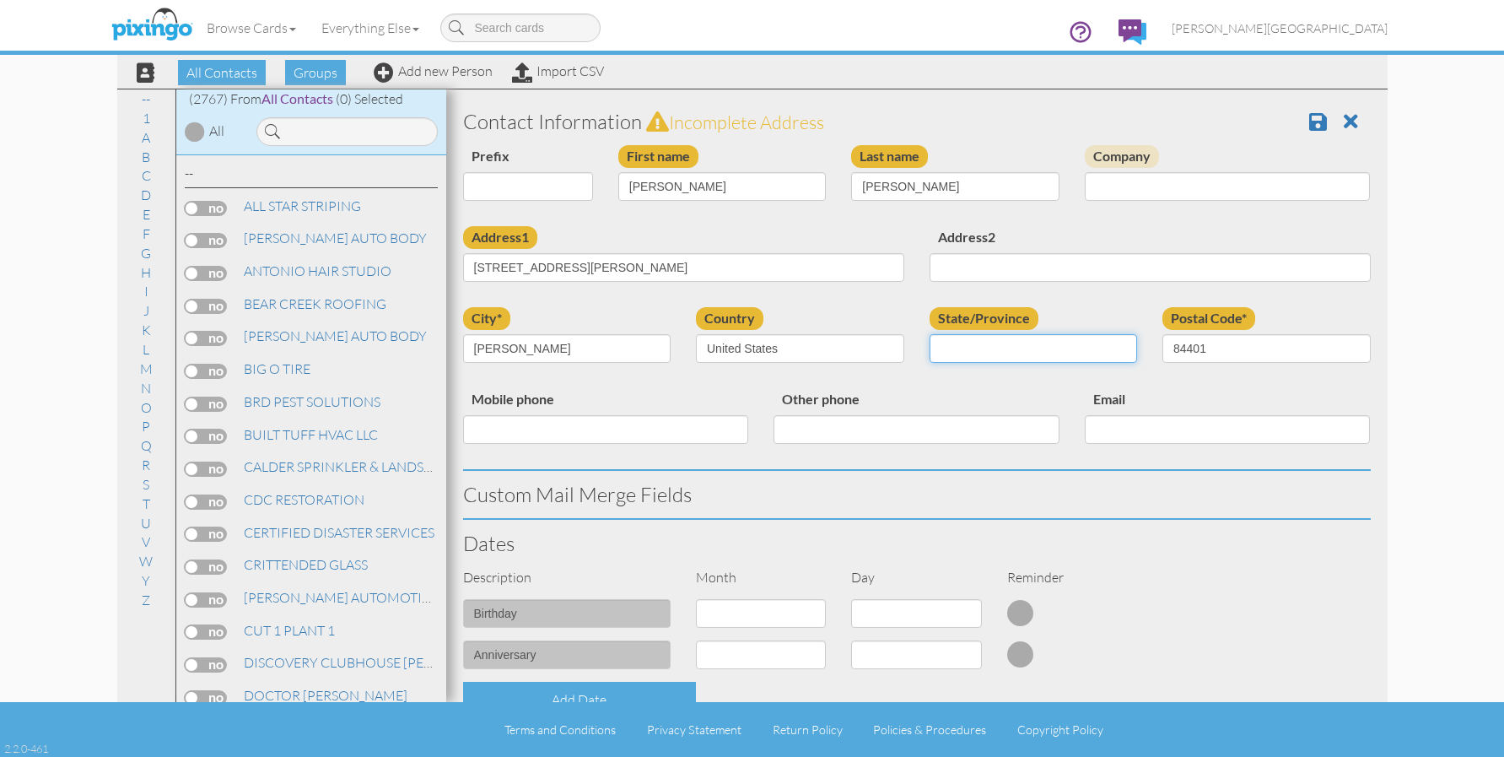
select select "object:8810"
click at [929, 334] on select "AA (Military) AE (Military) Alabama Alaska American Samoa AP (Military) Arizona…" at bounding box center [1033, 348] width 208 height 29
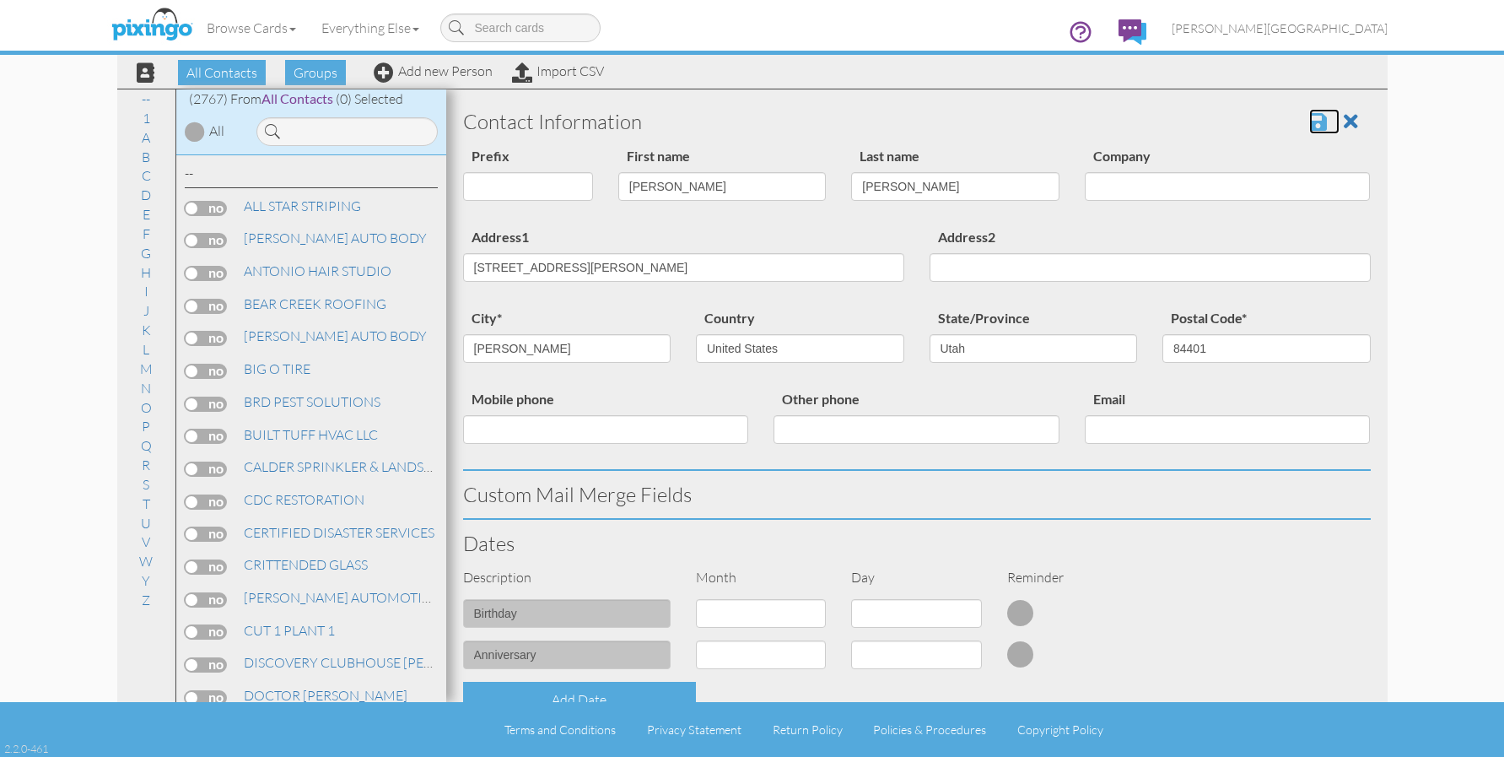
click at [1309, 127] on span at bounding box center [1318, 121] width 18 height 20
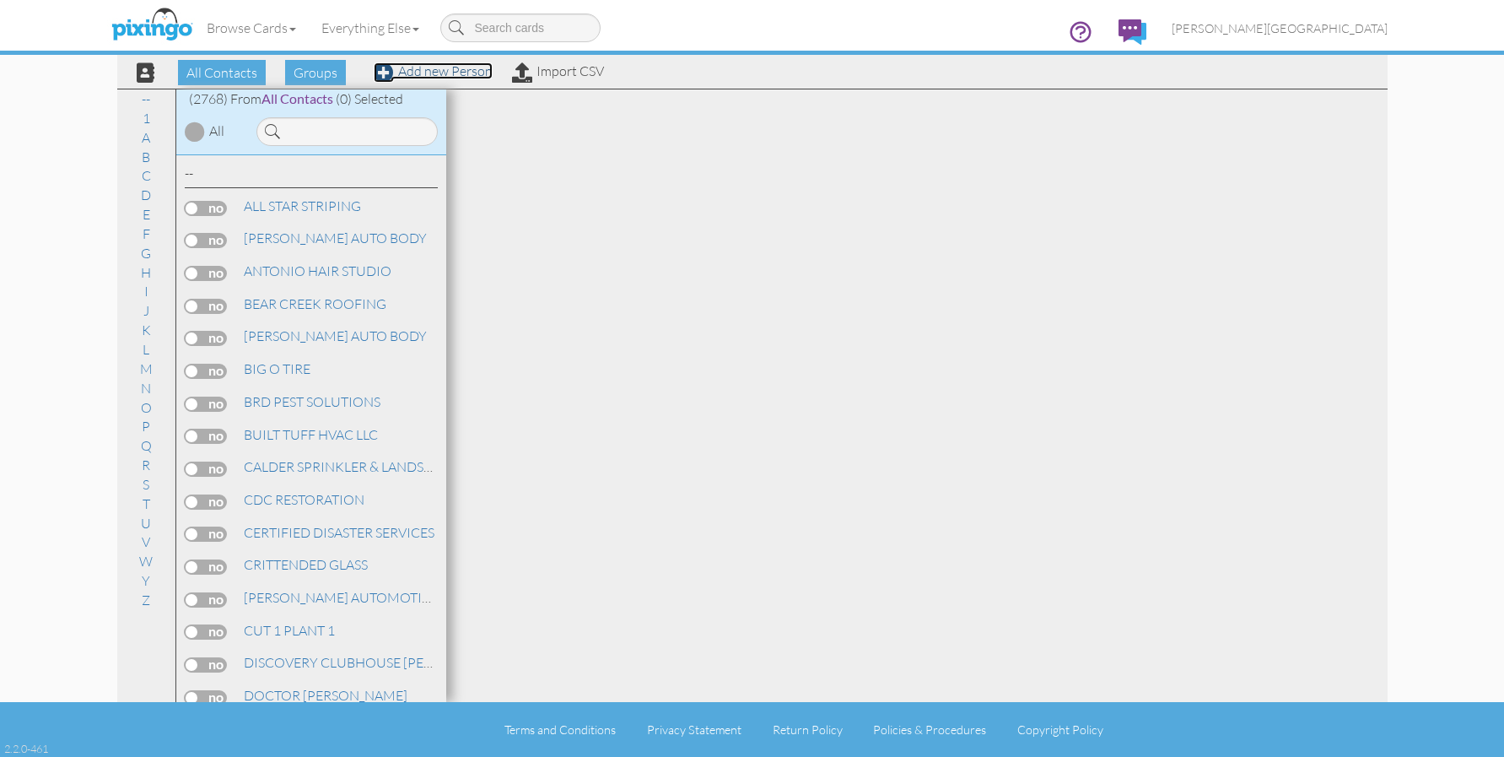
click at [424, 78] on link "Add new Person" at bounding box center [433, 70] width 119 height 17
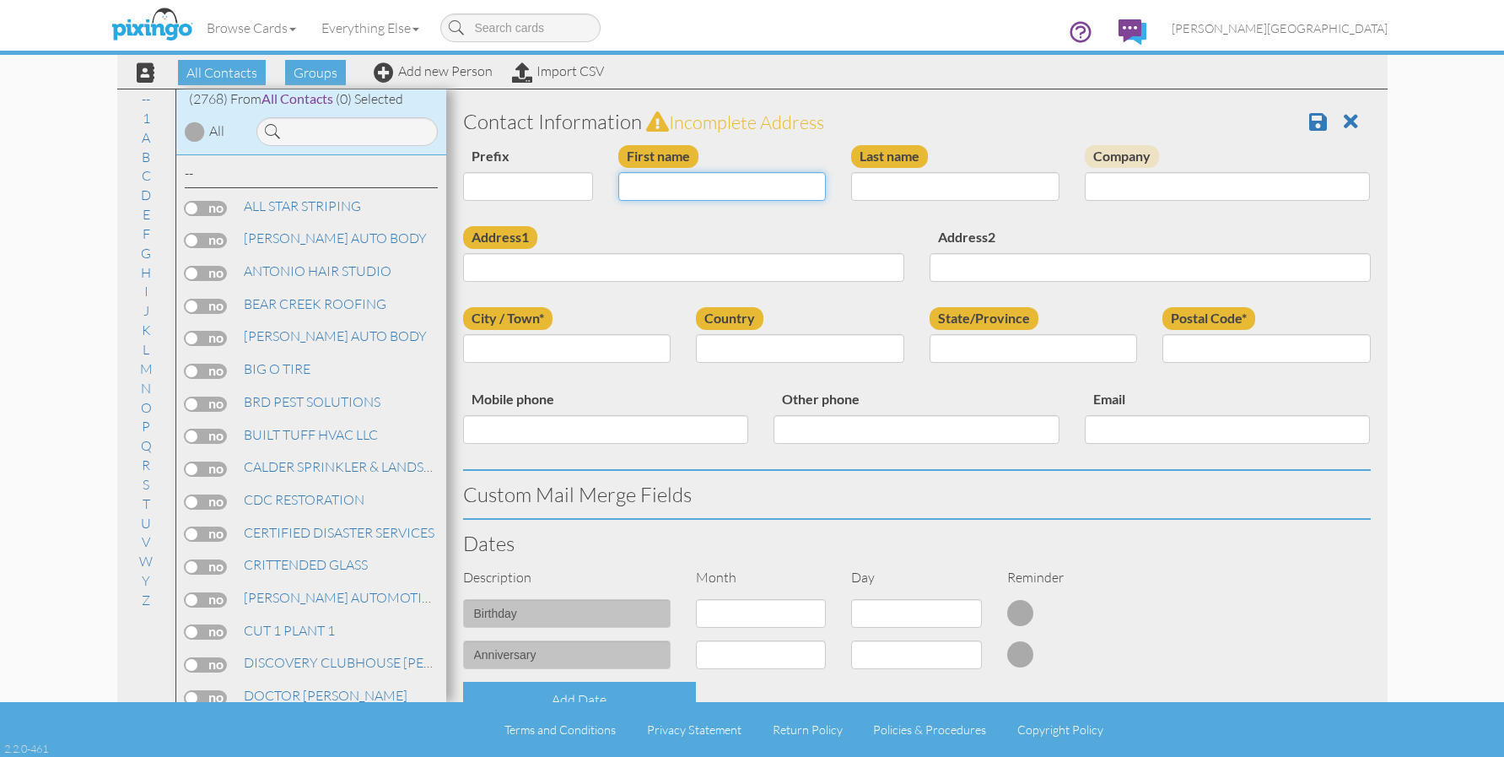
click at [674, 186] on input "First name" at bounding box center [722, 186] width 208 height 29
type input "[PERSON_NAME]"
type input "2796 N 1275 E"
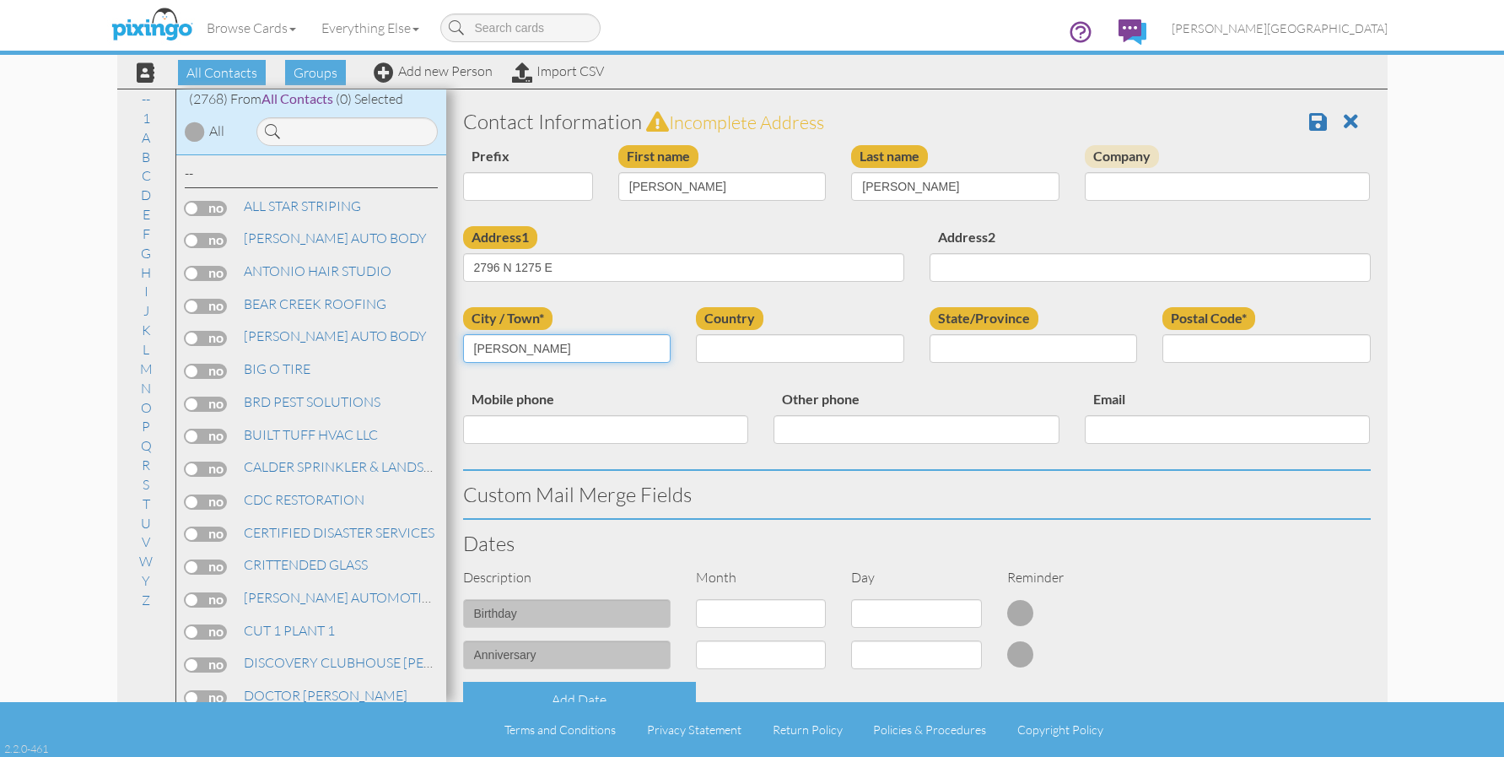
type input "[PERSON_NAME]"
select select "object:8501"
select select "object:8800"
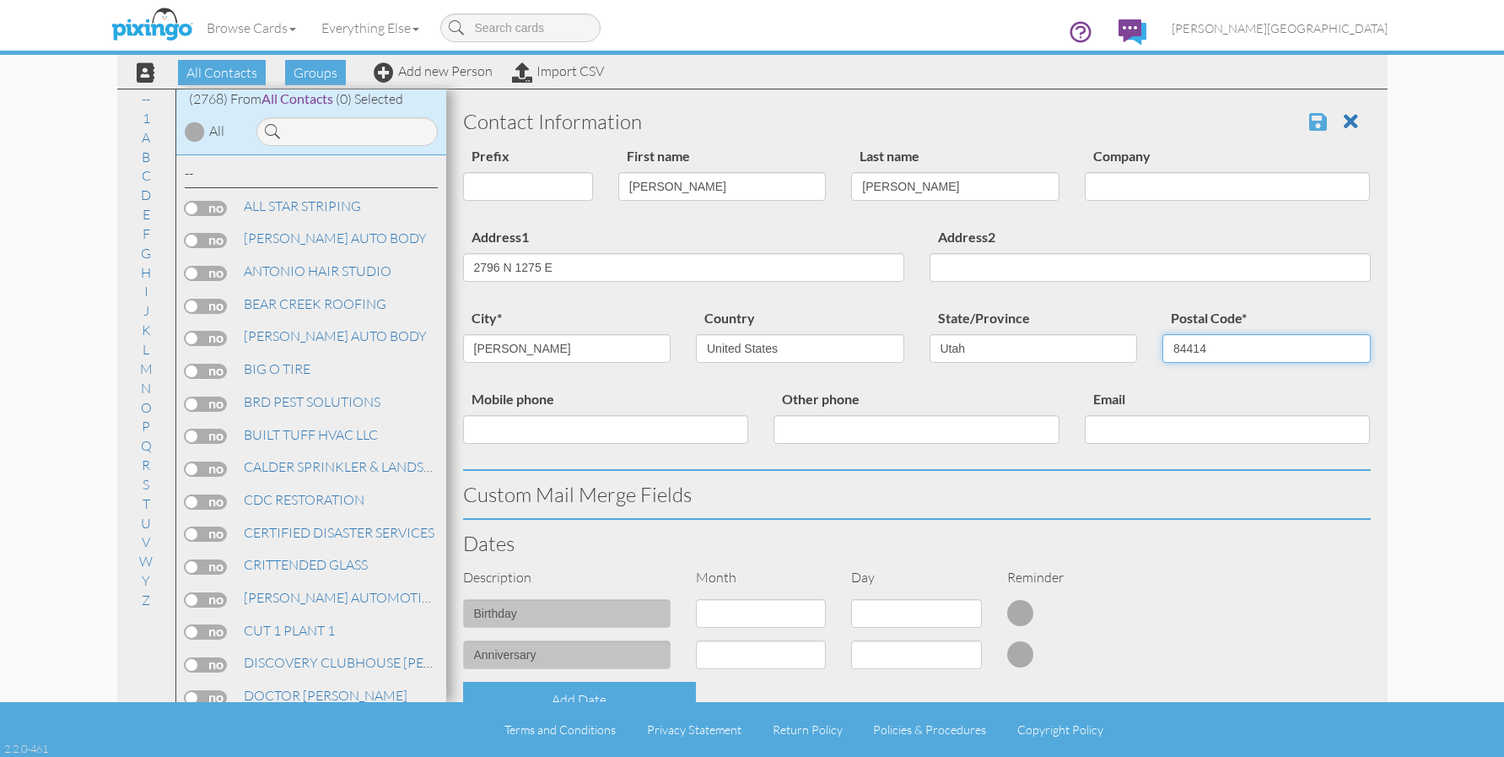
type input "84414"
click at [1313, 118] on span at bounding box center [1318, 121] width 18 height 20
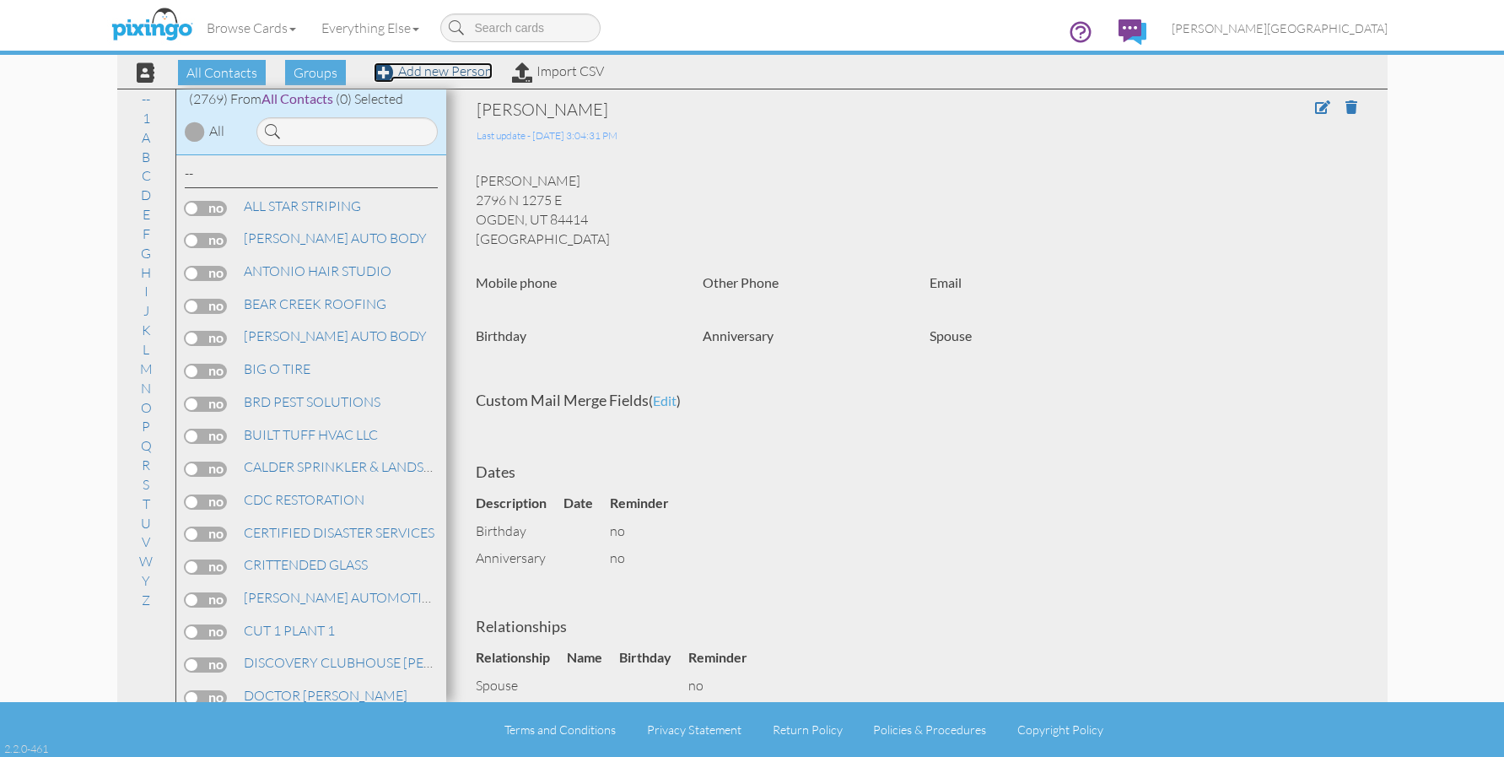
click at [456, 71] on link "Add new Person" at bounding box center [433, 70] width 119 height 17
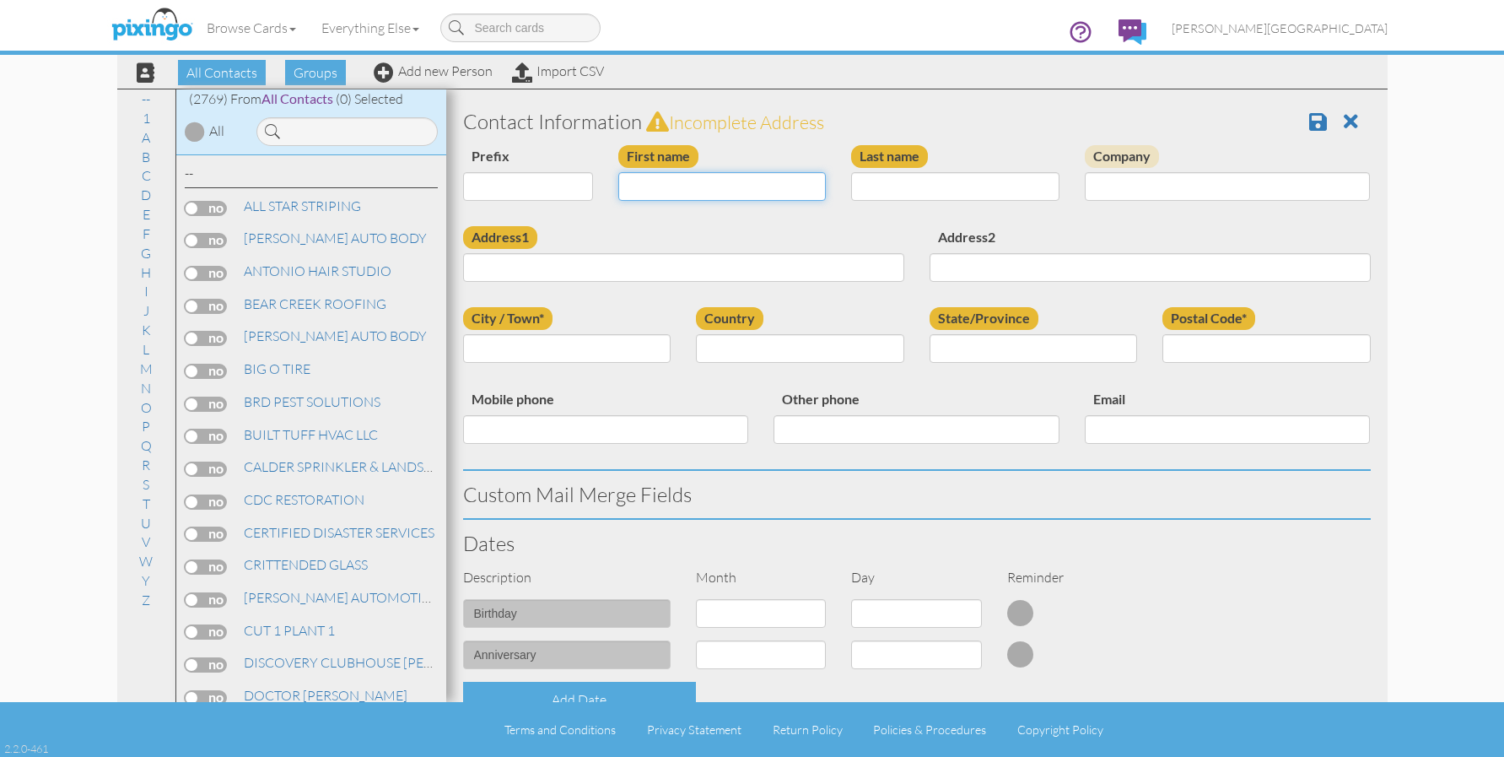
click at [759, 187] on input "First name" at bounding box center [722, 186] width 208 height 29
type input "[PERSON_NAME]"
click at [728, 268] on input "Address1" at bounding box center [683, 267] width 441 height 29
type input "3267 QUINCY AVE"
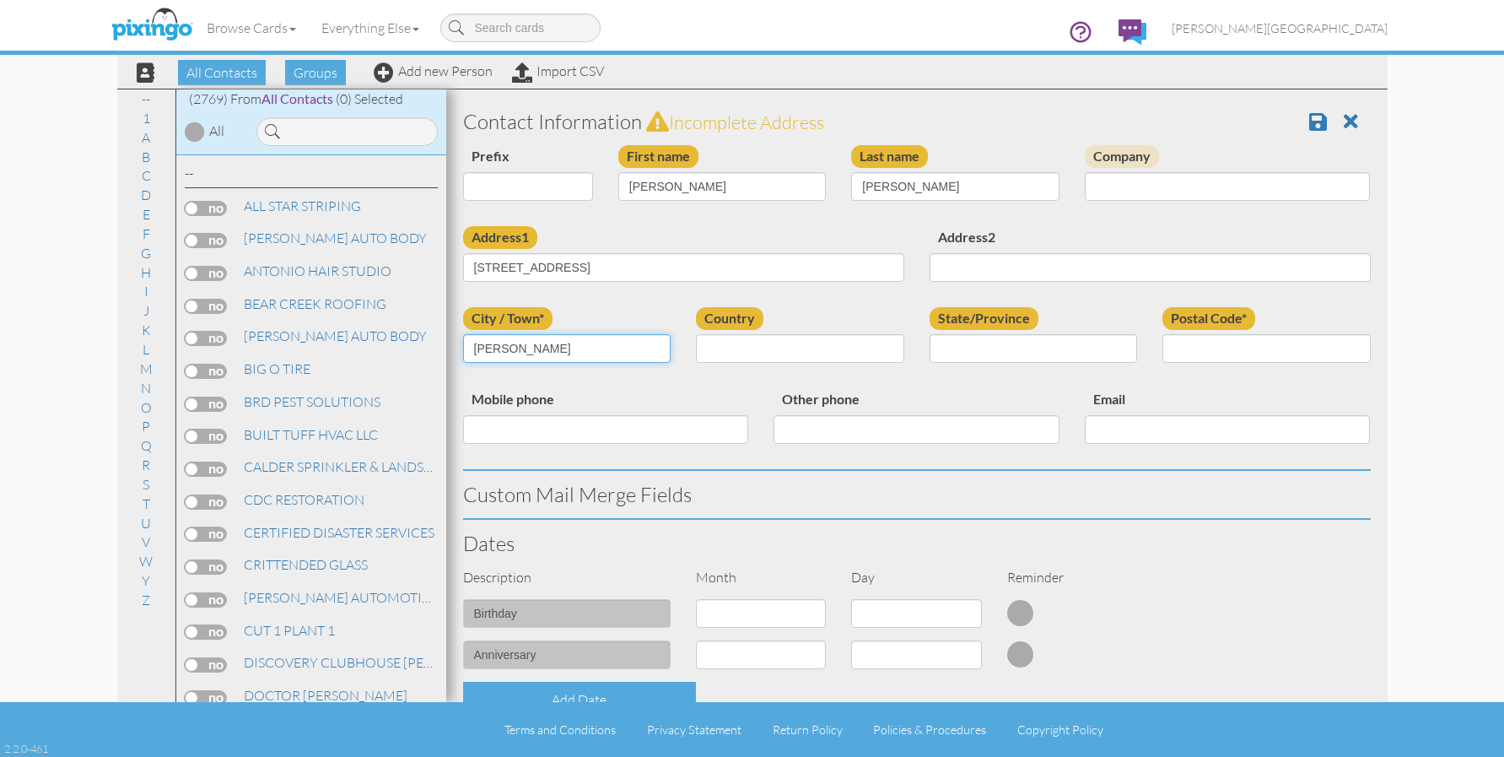
type input "[PERSON_NAME]"
select select "object:8517"
select select "object:8816"
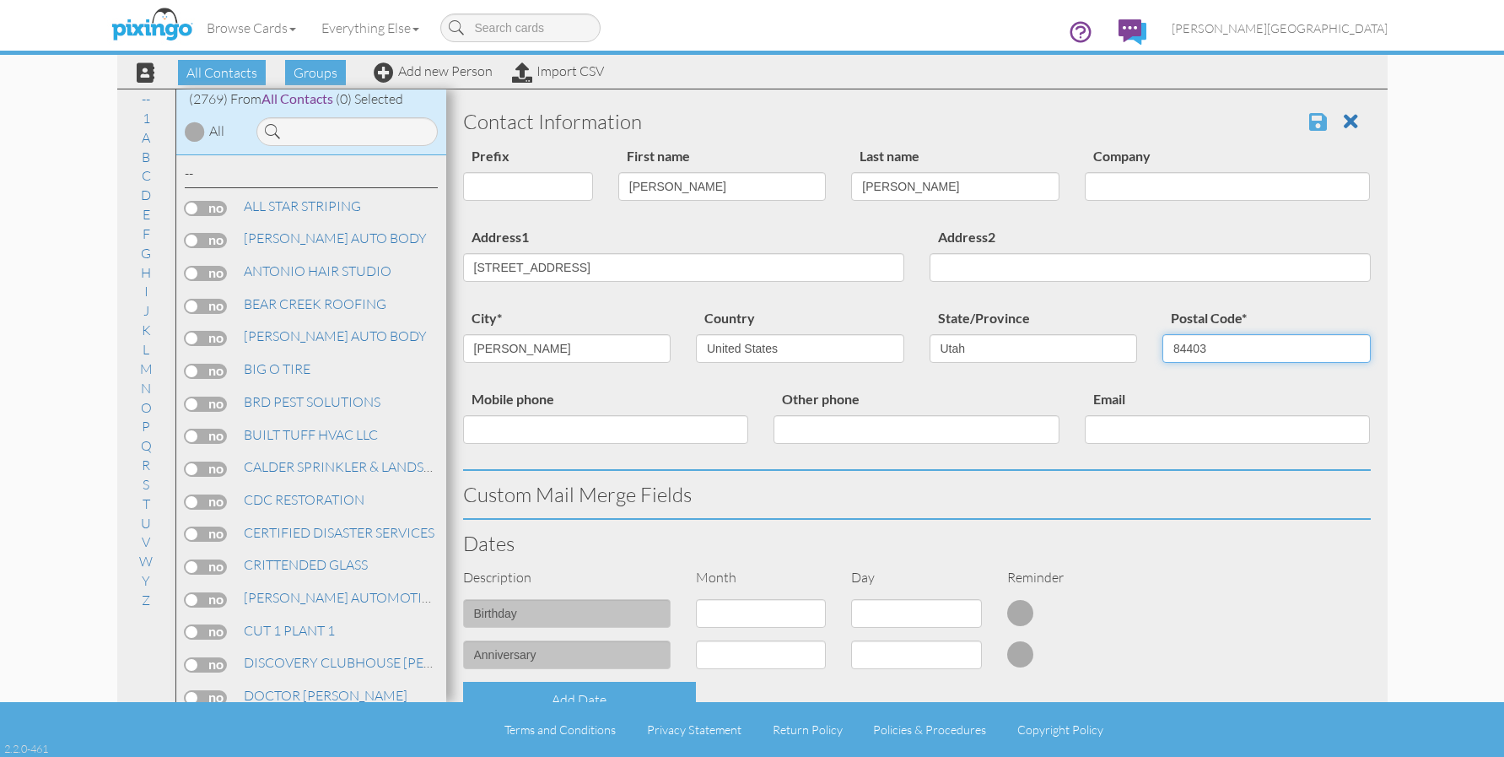
type input "84403"
click at [1309, 116] on span at bounding box center [1318, 121] width 18 height 20
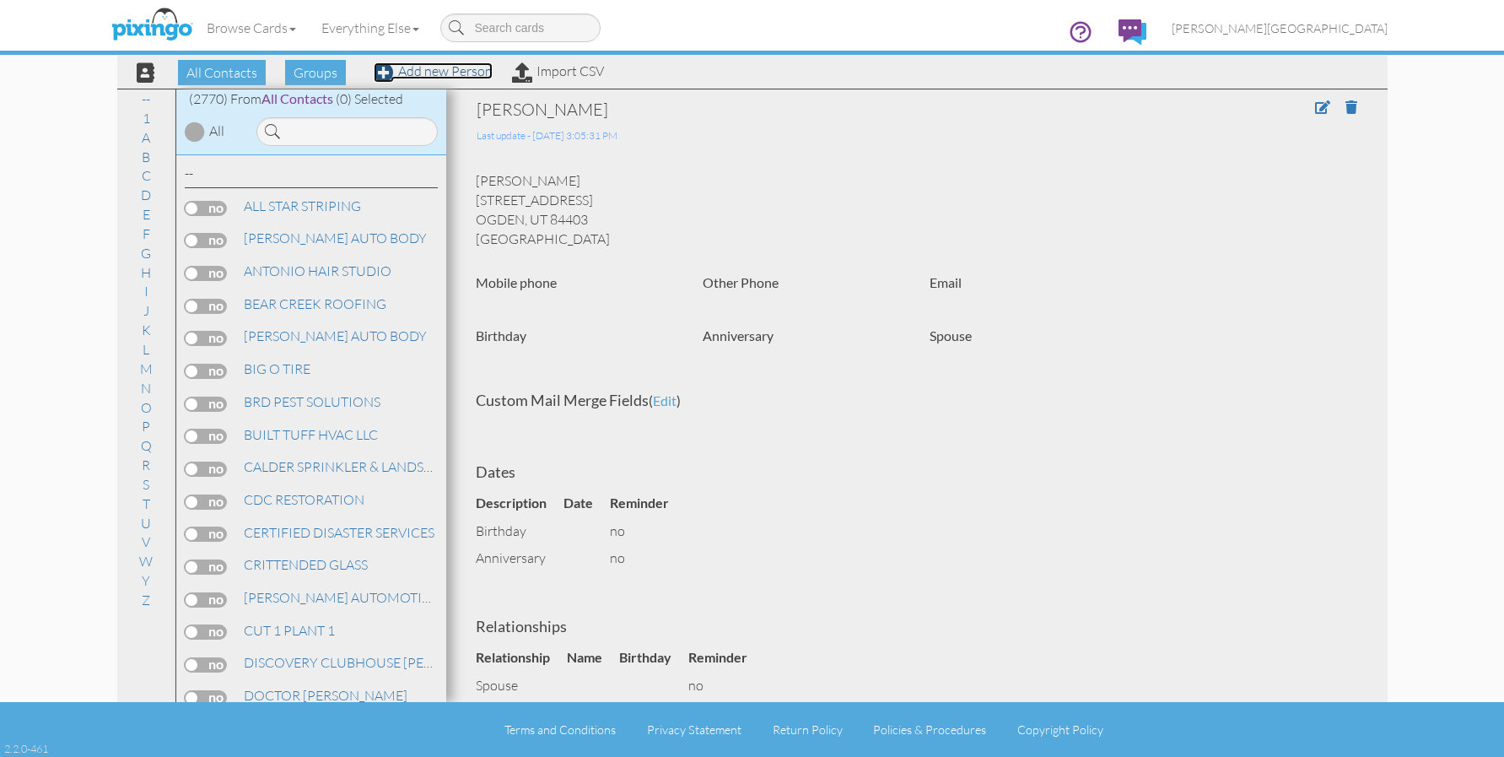
click at [443, 75] on link "Add new Person" at bounding box center [433, 70] width 119 height 17
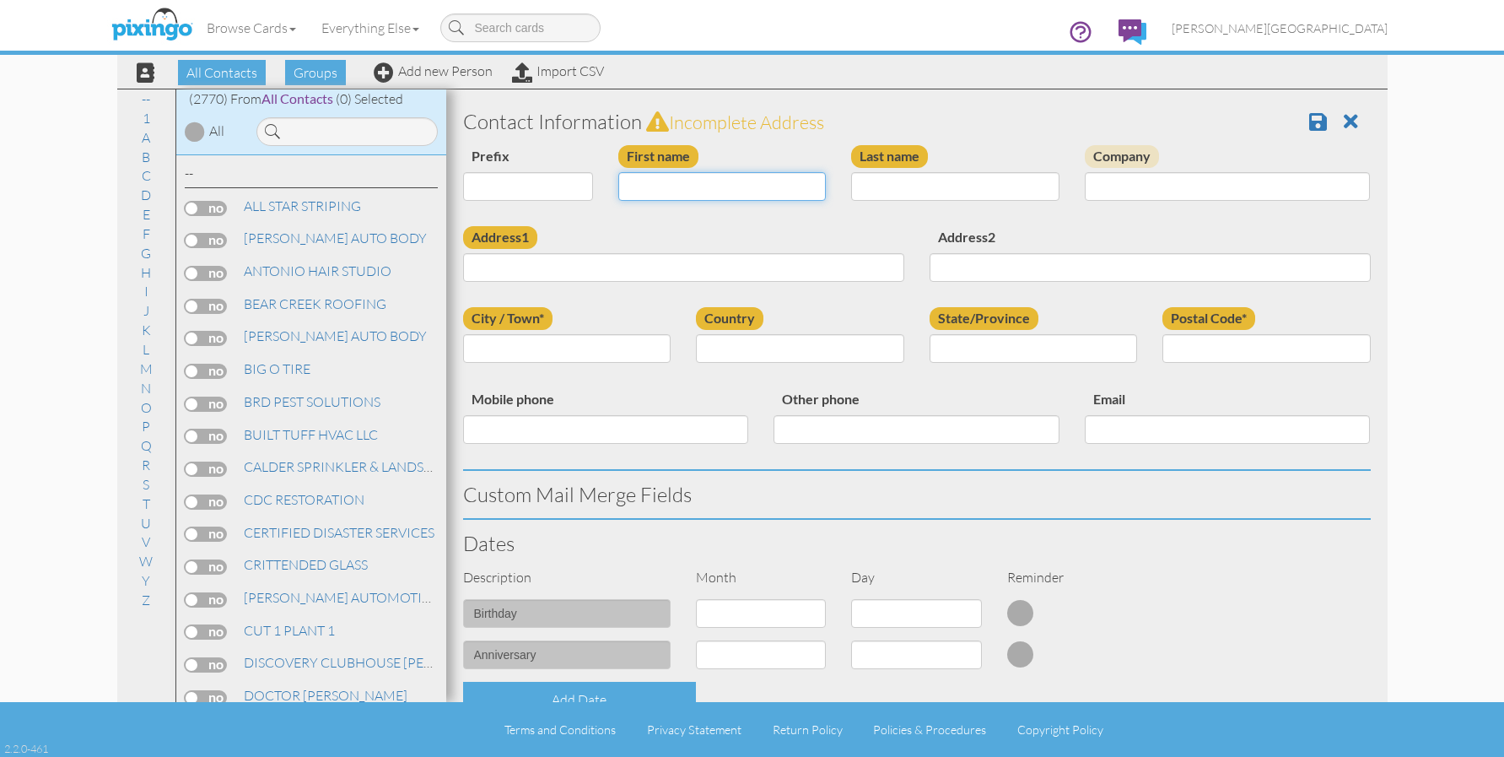
click at [694, 186] on input "First name" at bounding box center [722, 186] width 208 height 29
type input "[PERSON_NAME]"
type input "S"
click at [950, 195] on input "[PERSON_NAME]" at bounding box center [955, 186] width 208 height 29
type input "[PERSON_NAME]"
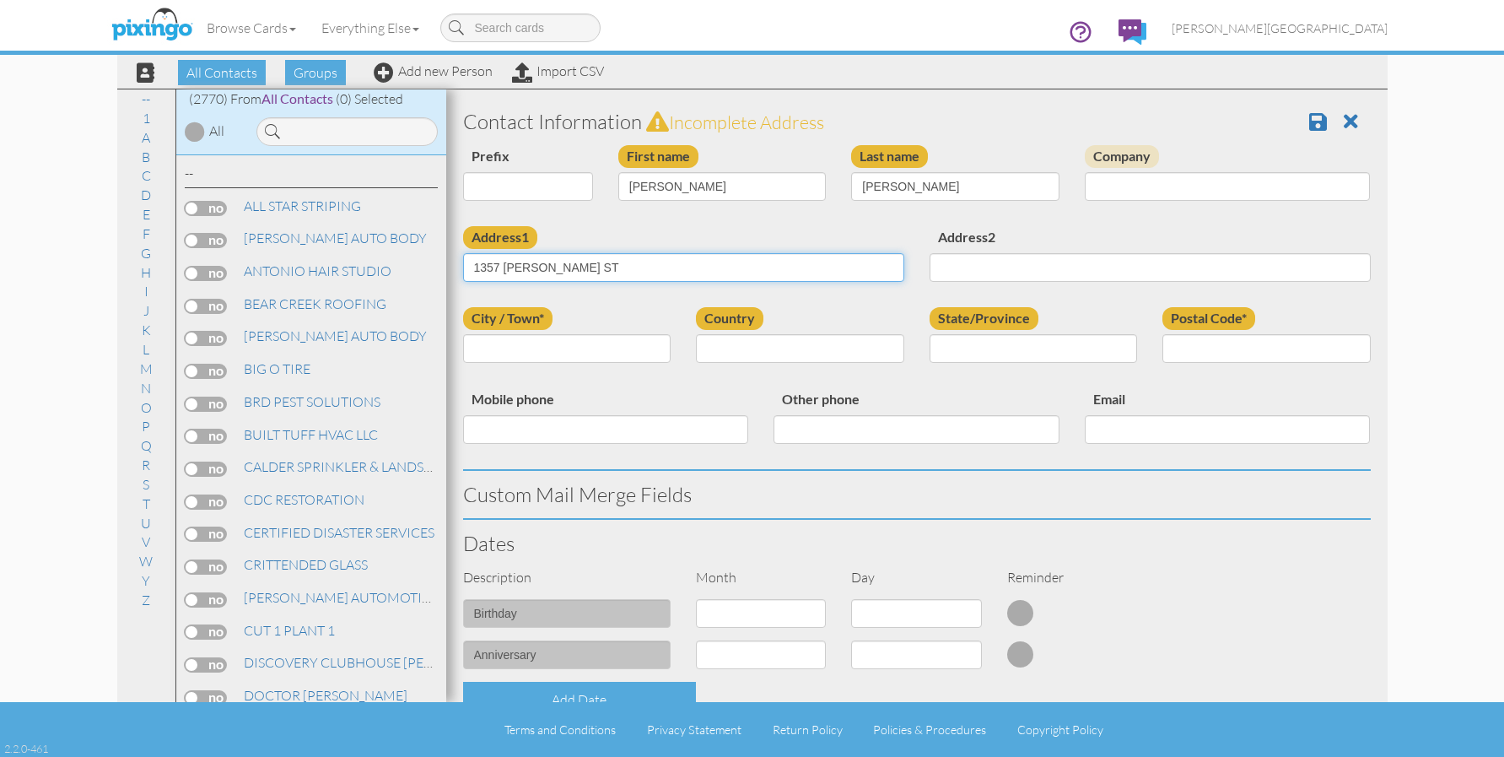
type input "1357 [PERSON_NAME] ST"
type input "[PERSON_NAME]"
select select "object:8520"
select select "object:8819"
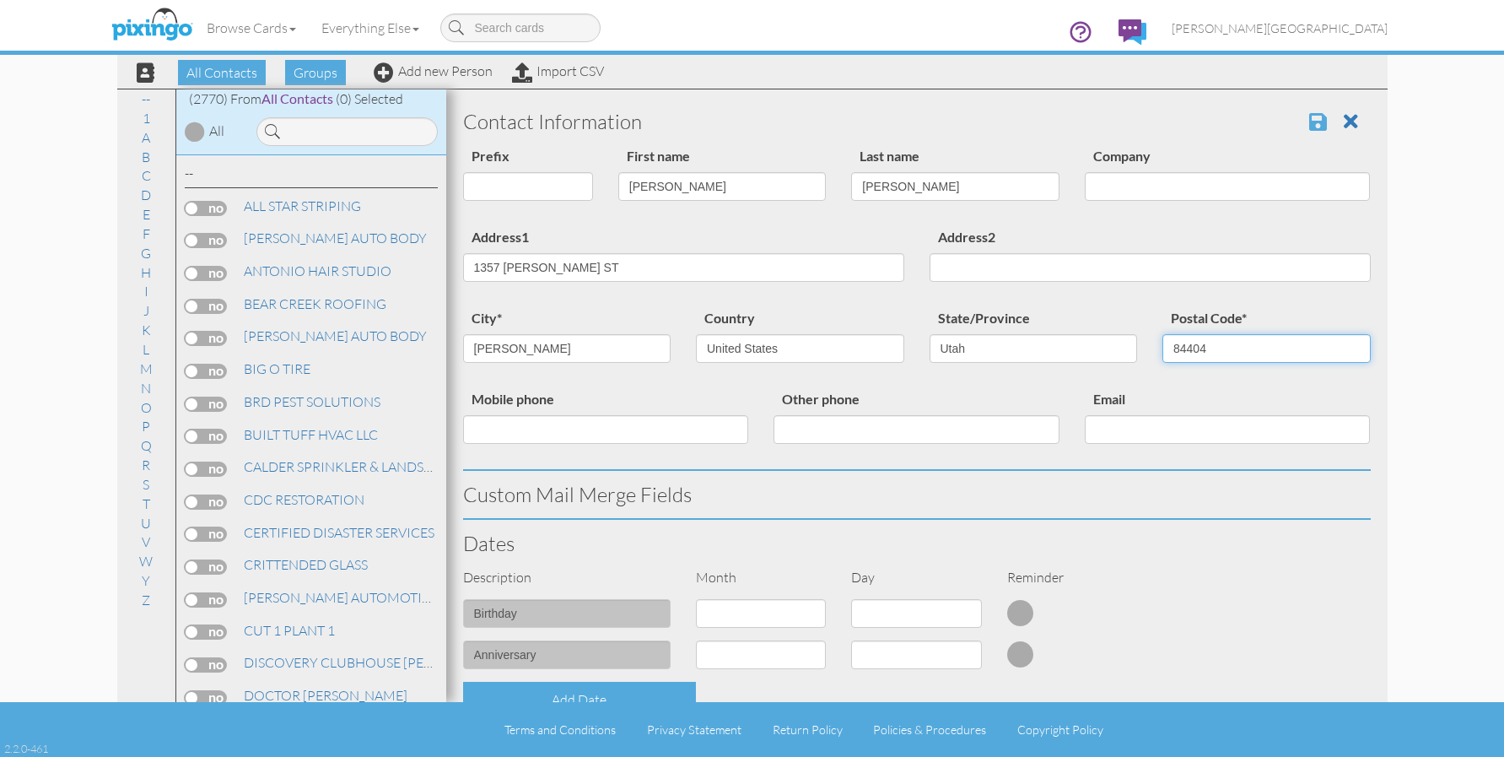
type input "84404"
click at [1309, 127] on span at bounding box center [1318, 121] width 18 height 20
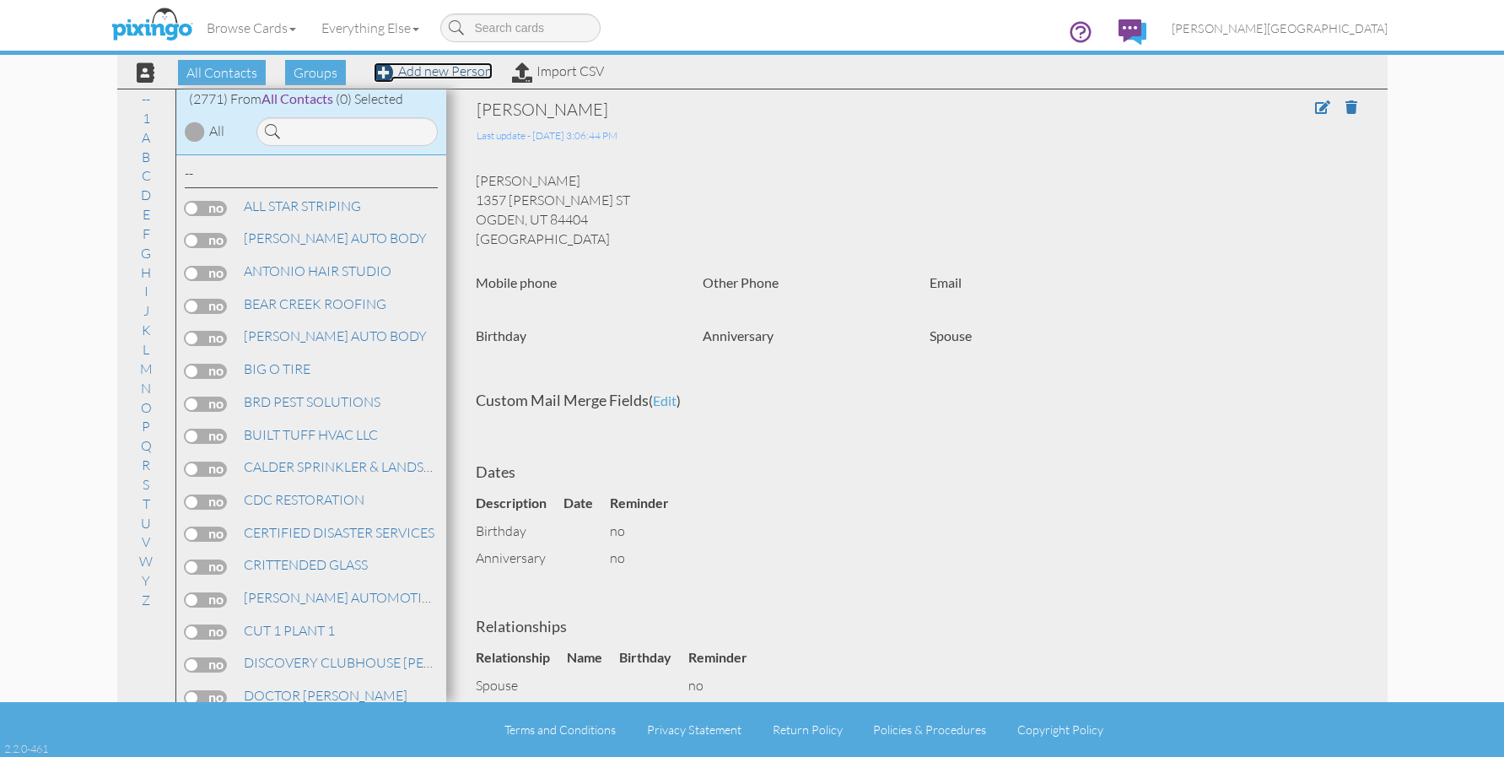
click at [450, 71] on link "Add new Person" at bounding box center [433, 70] width 119 height 17
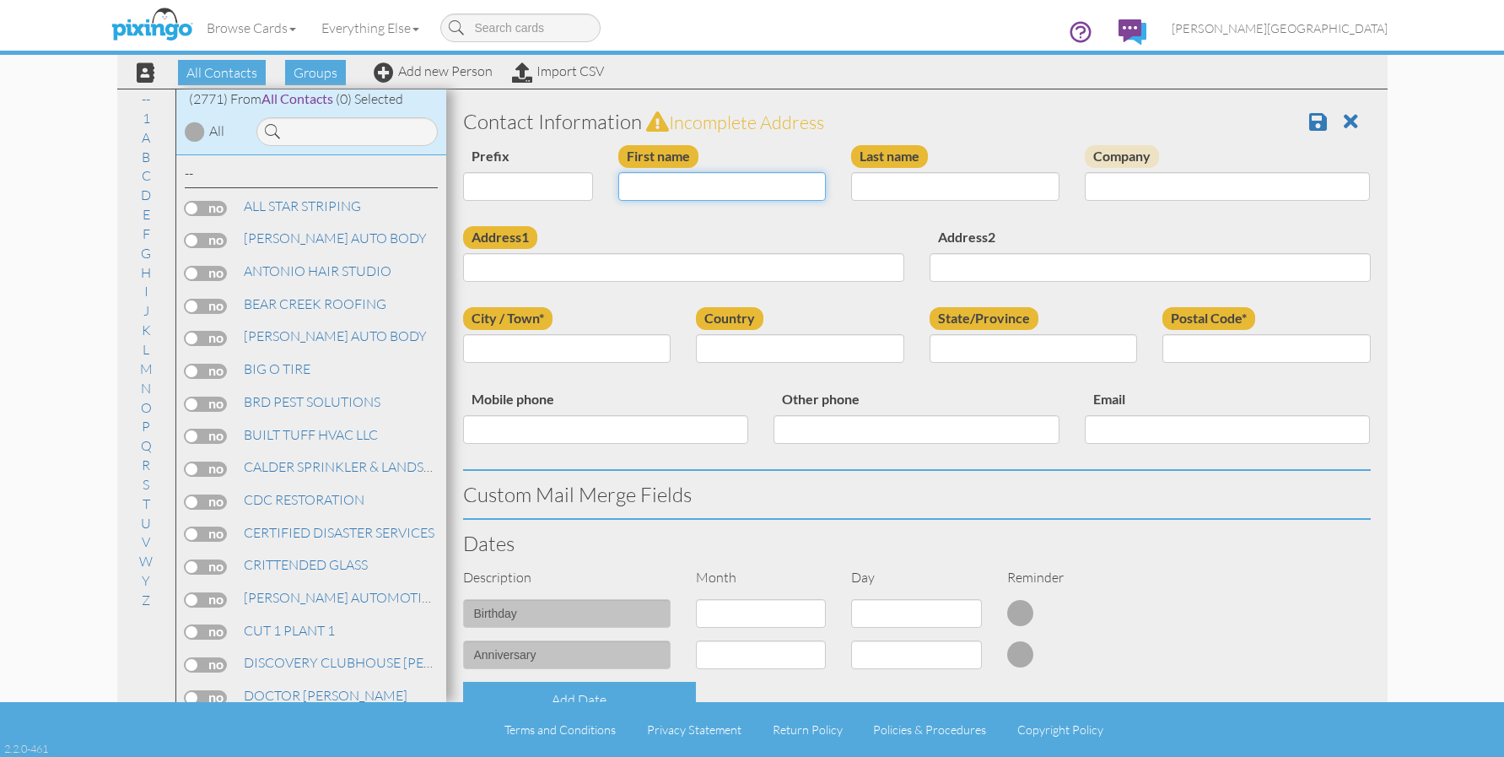
click at [764, 196] on input "First name" at bounding box center [722, 186] width 208 height 29
type input "KATELYN"
type input "[PERSON_NAME]"
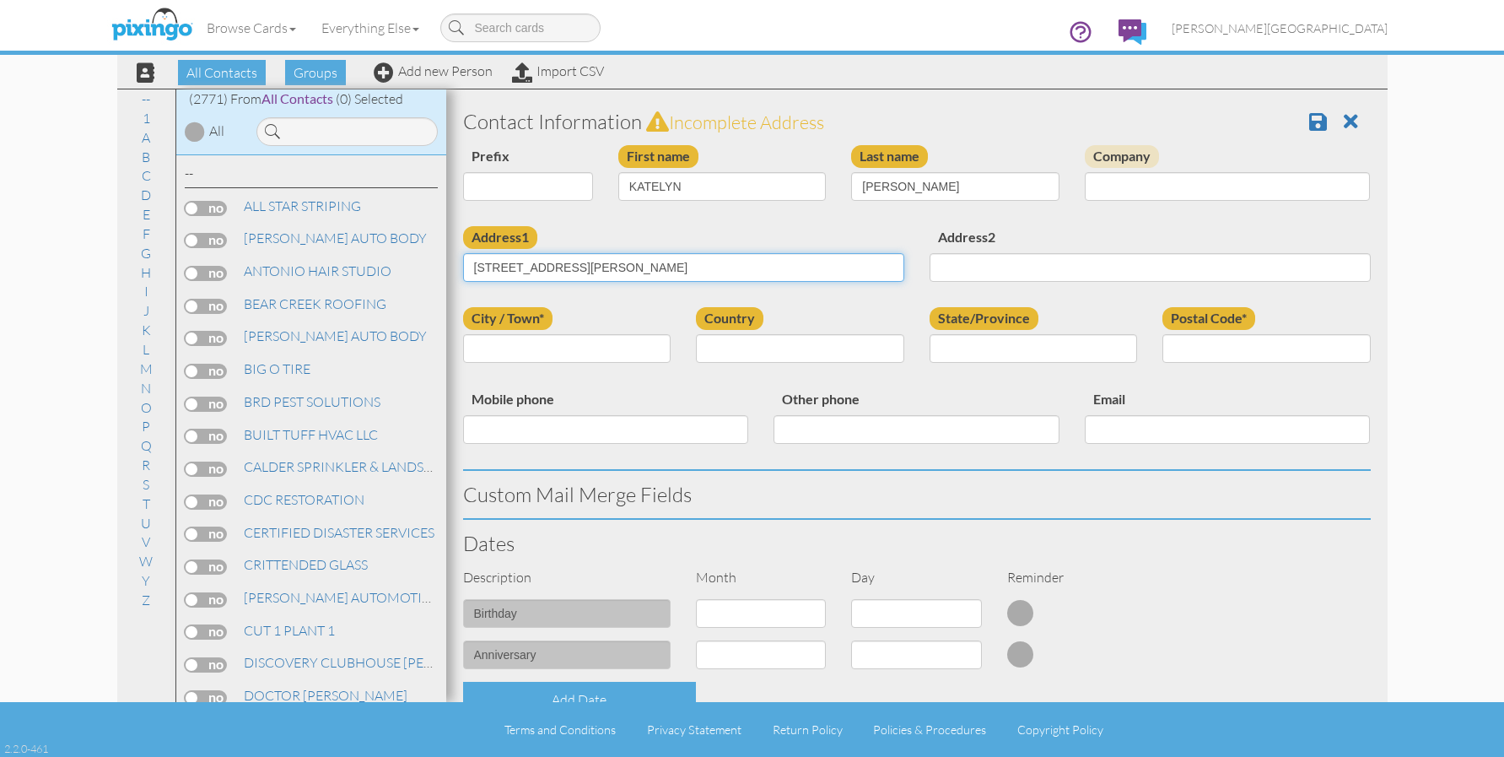
type input "3418 JACKSON AVE"
type input "[PERSON_NAME]"
select select "object:8523"
select select "object:8822"
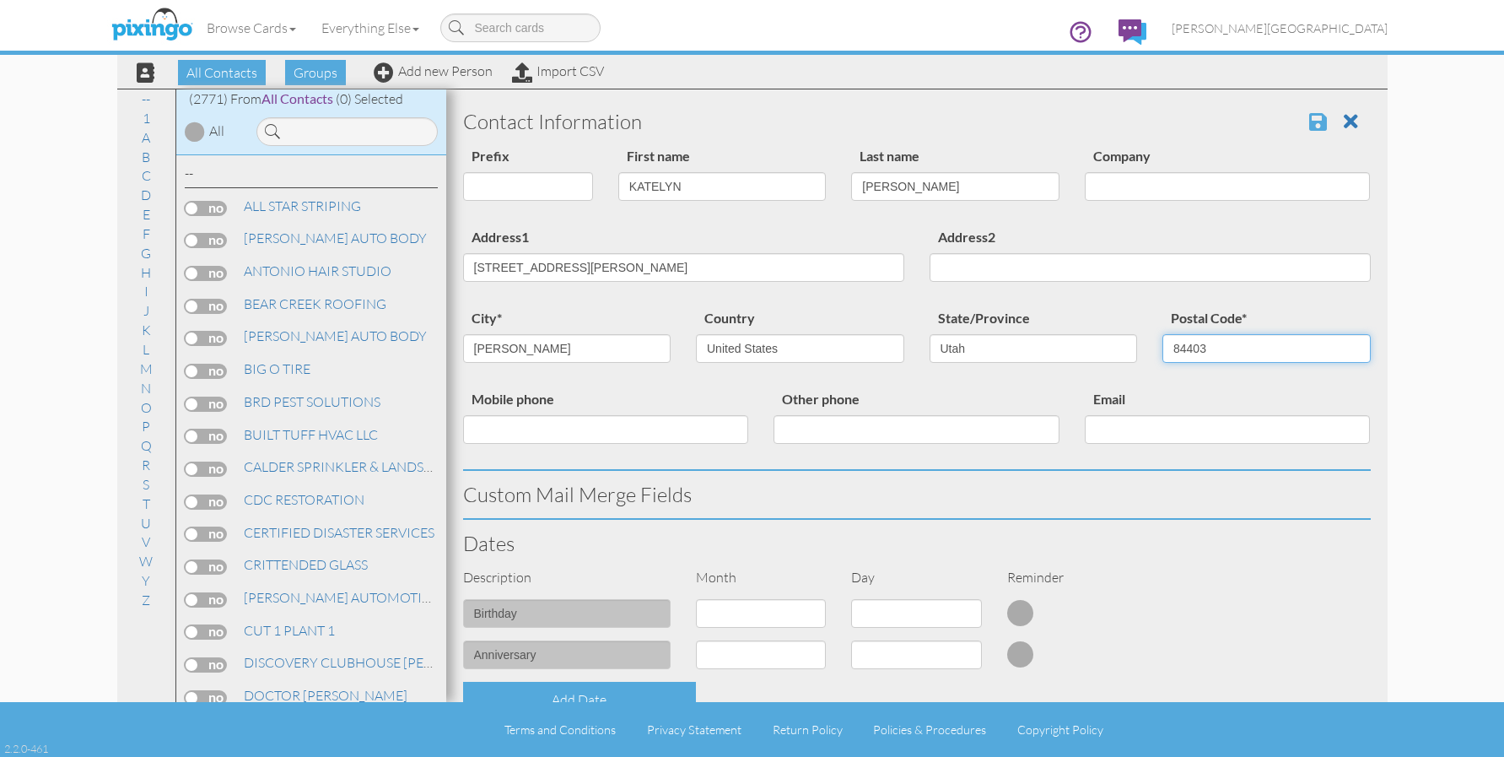
type input "84403"
click at [1309, 121] on span at bounding box center [1318, 121] width 18 height 20
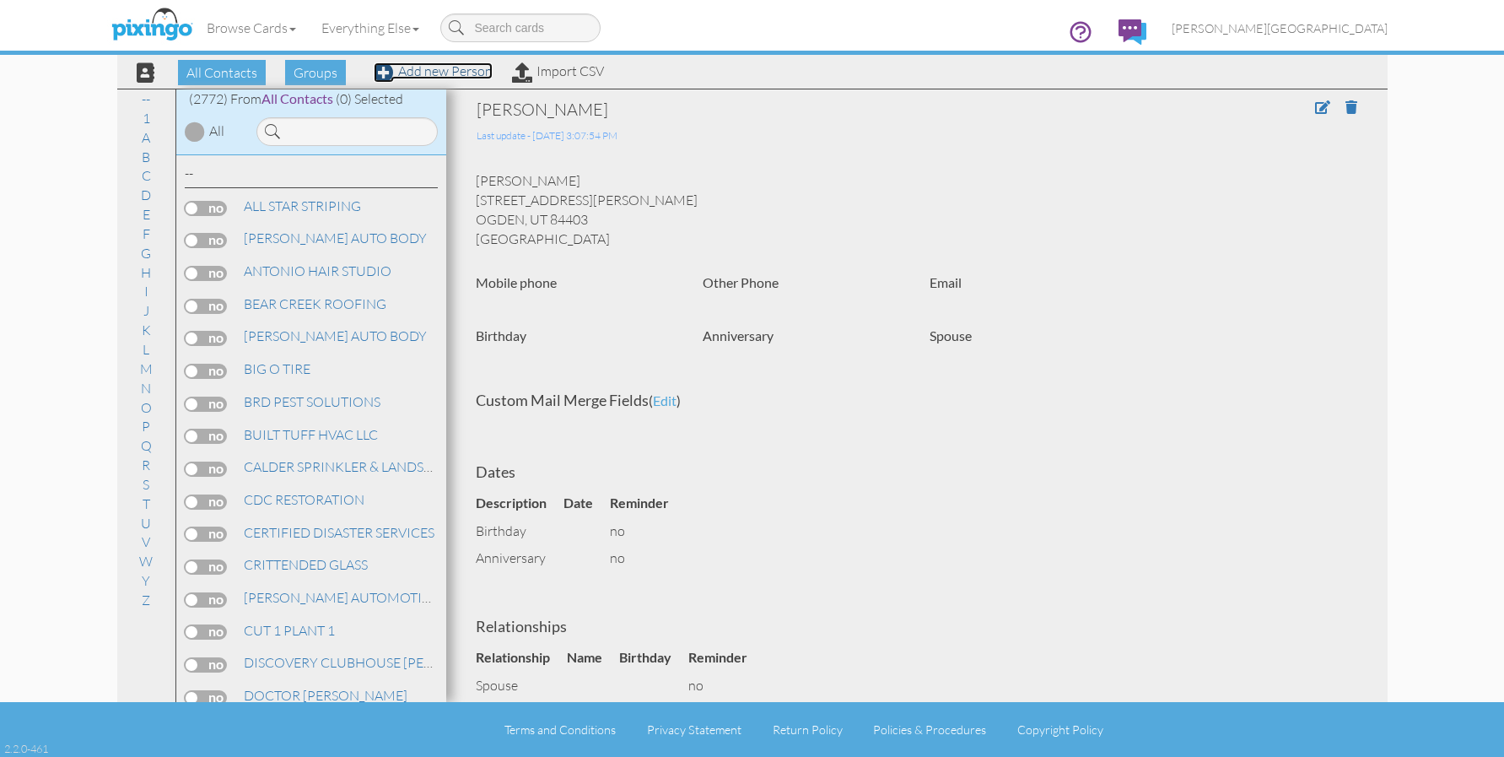
click at [463, 74] on link "Add new Person" at bounding box center [433, 70] width 119 height 17
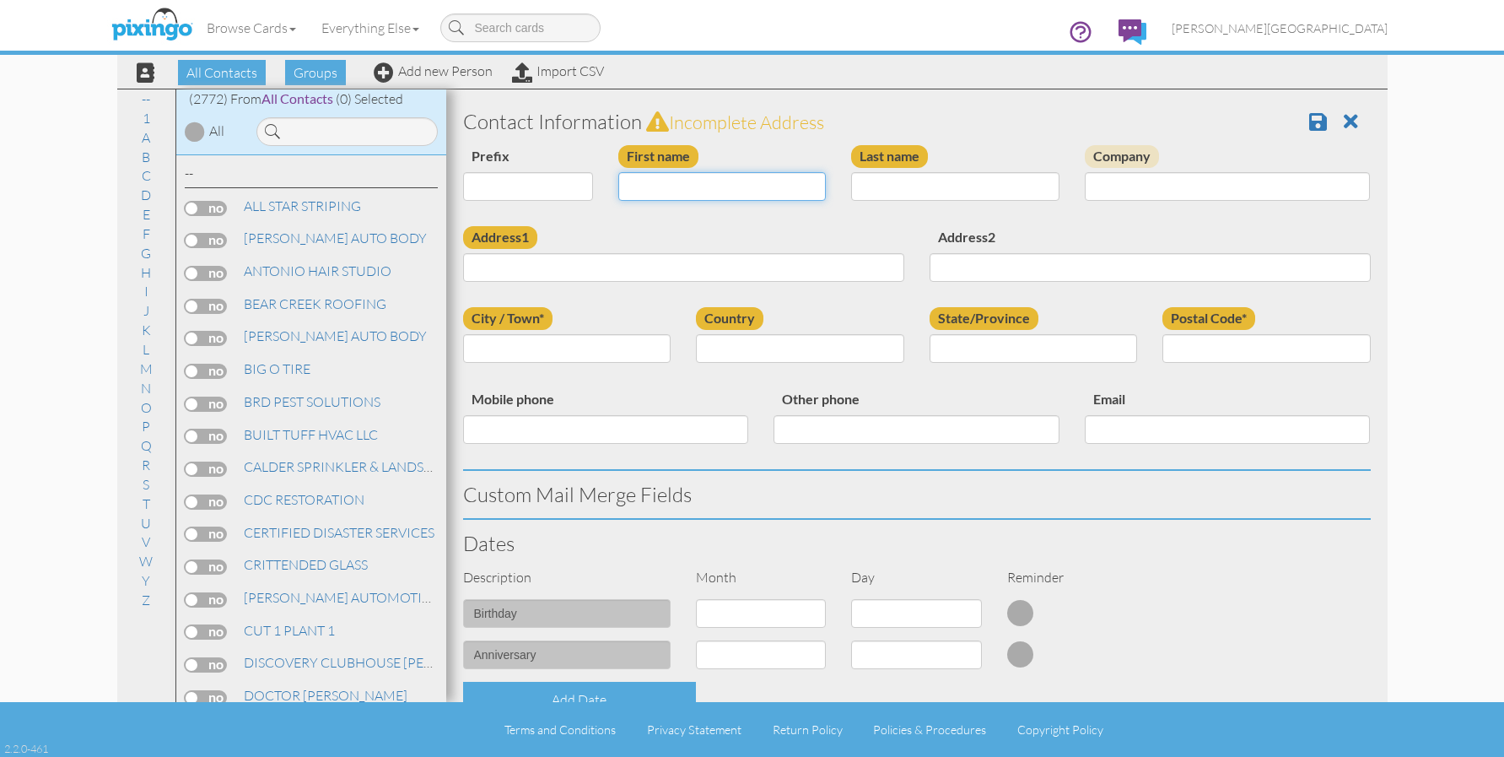
click at [719, 186] on input "First name" at bounding box center [722, 186] width 208 height 29
type input "[PERSON_NAME]"
type input "SPRATLEY"
type input "2253 N 600 W"
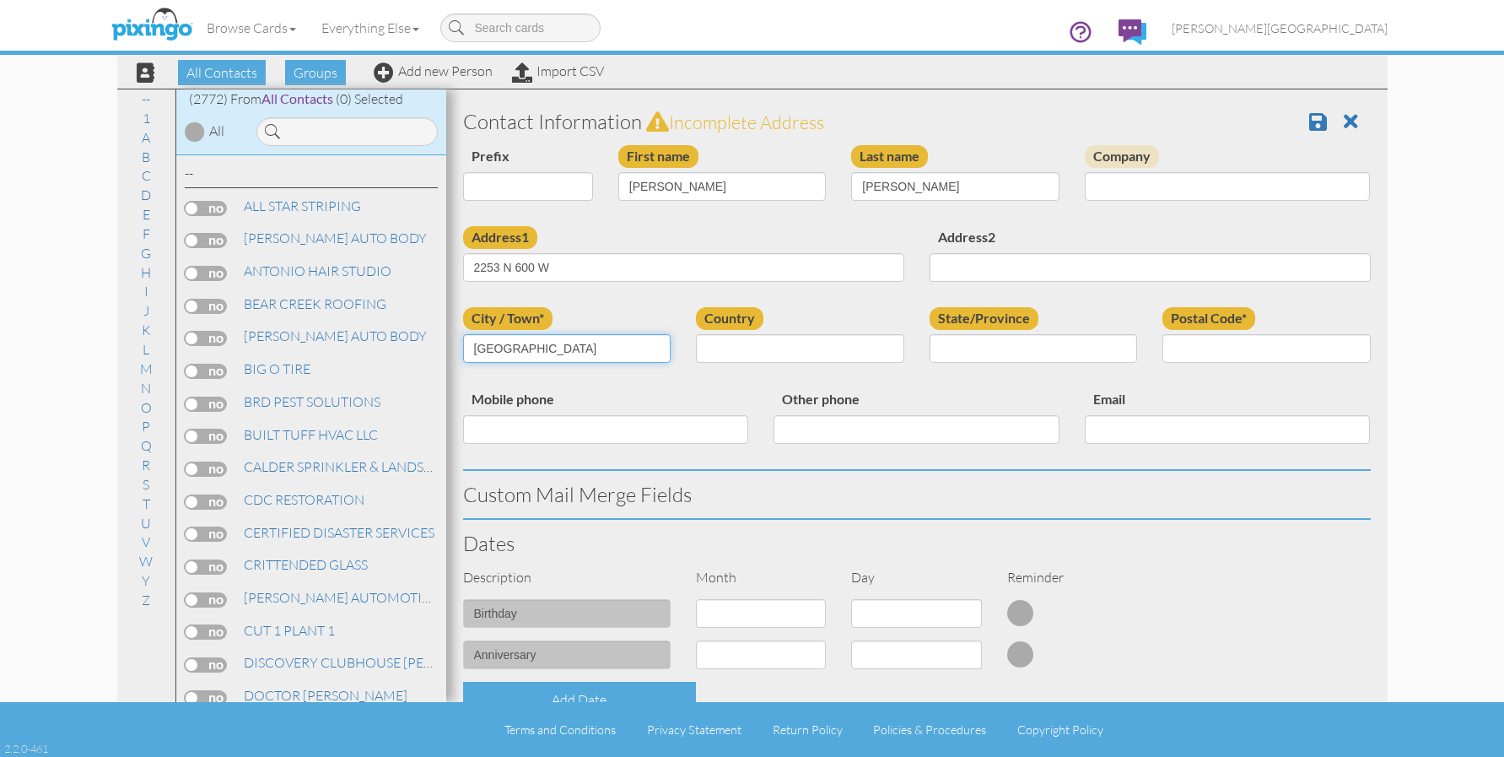
type input "HARRISVILLE"
select select "object:8526"
select select "object:8825"
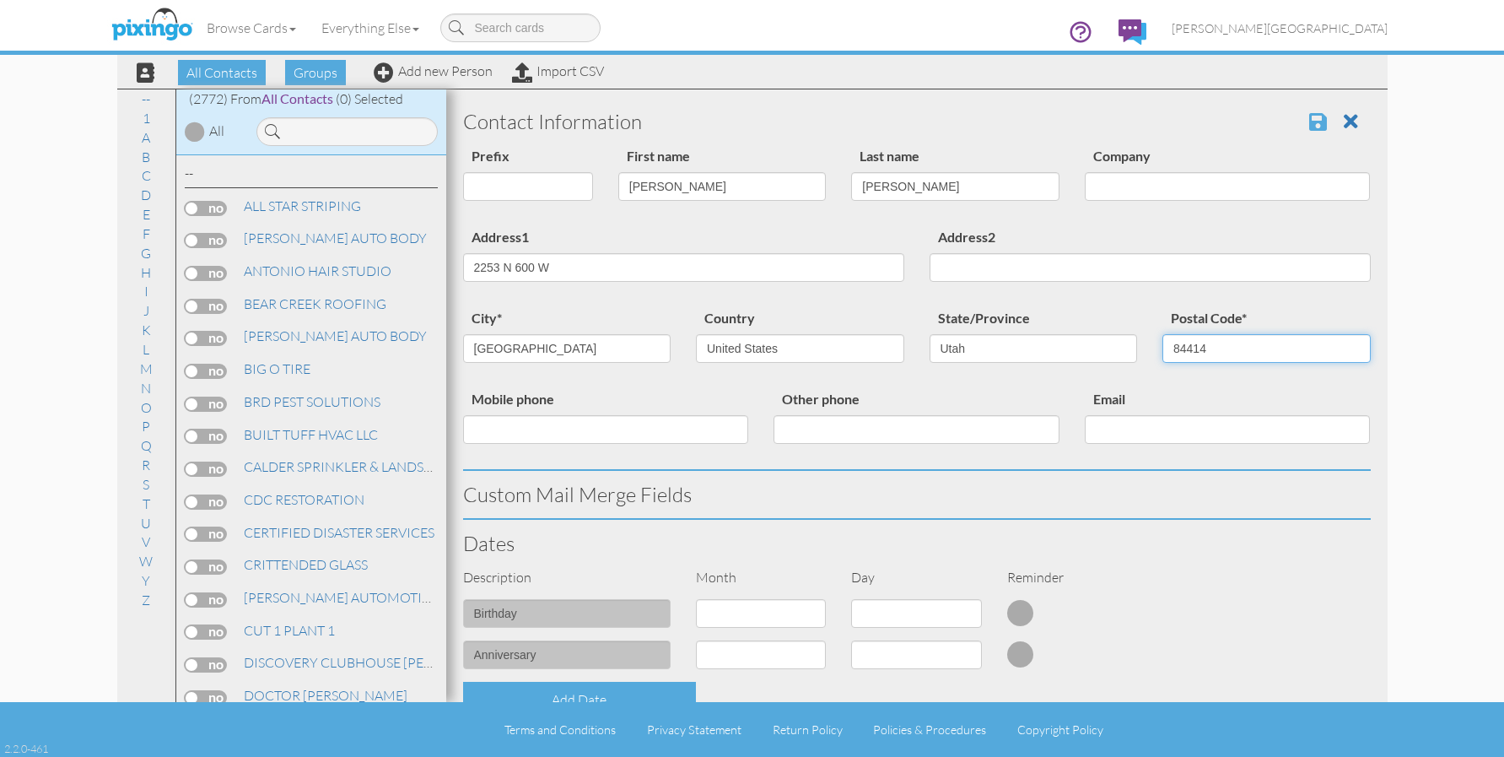
type input "84414"
click at [1309, 118] on span at bounding box center [1318, 121] width 18 height 20
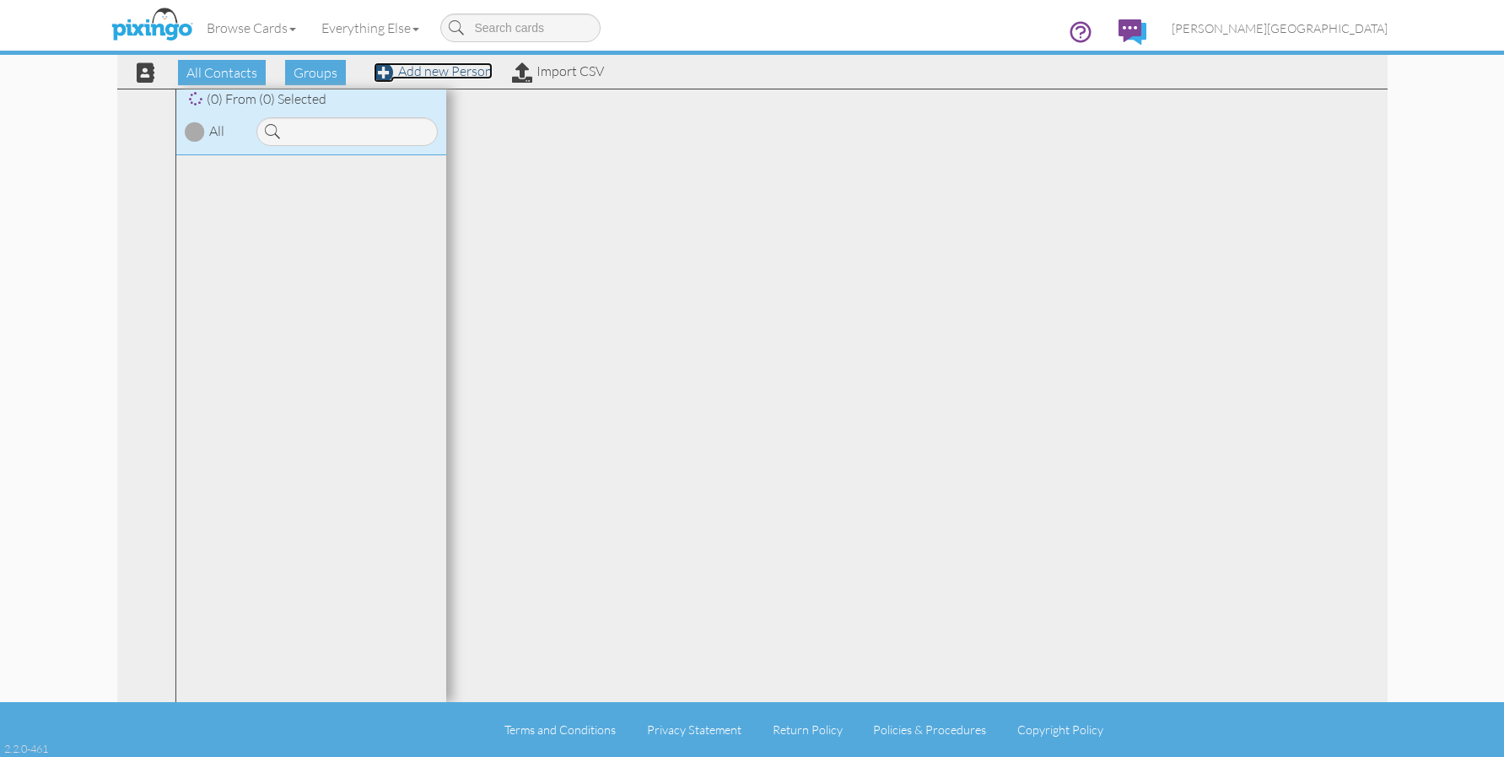
click at [451, 67] on link "Add new Person" at bounding box center [433, 70] width 119 height 17
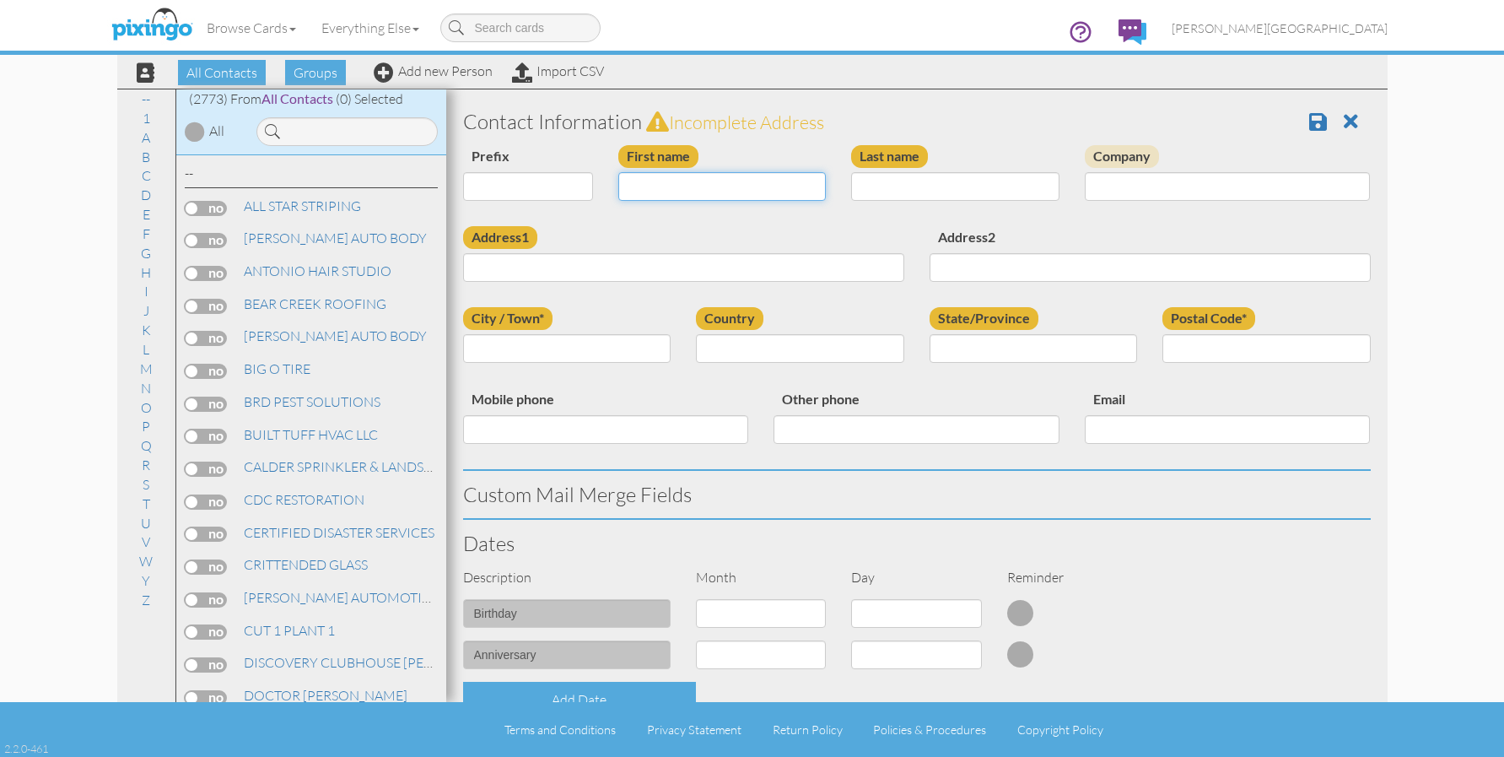
click at [715, 186] on input "First name" at bounding box center [722, 186] width 208 height 29
type input "[PERSON_NAME]"
type input "PENDLETON"
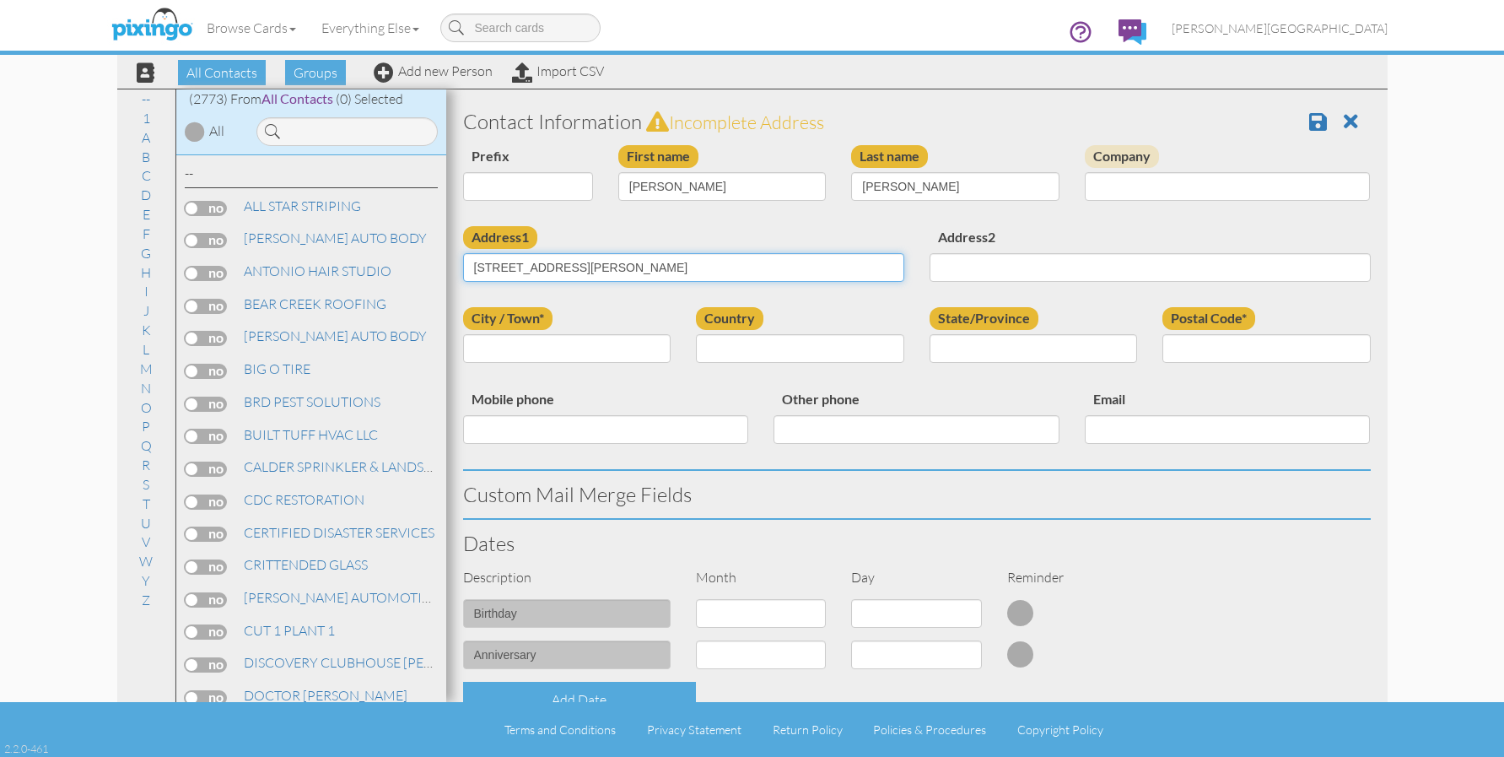
click at [592, 271] on input "4010 ADAMS AVD" at bounding box center [683, 267] width 441 height 29
type input "[STREET_ADDRESS][PERSON_NAME]"
type input "APT# F135"
type input "OGDEN"
select select "object:8516"
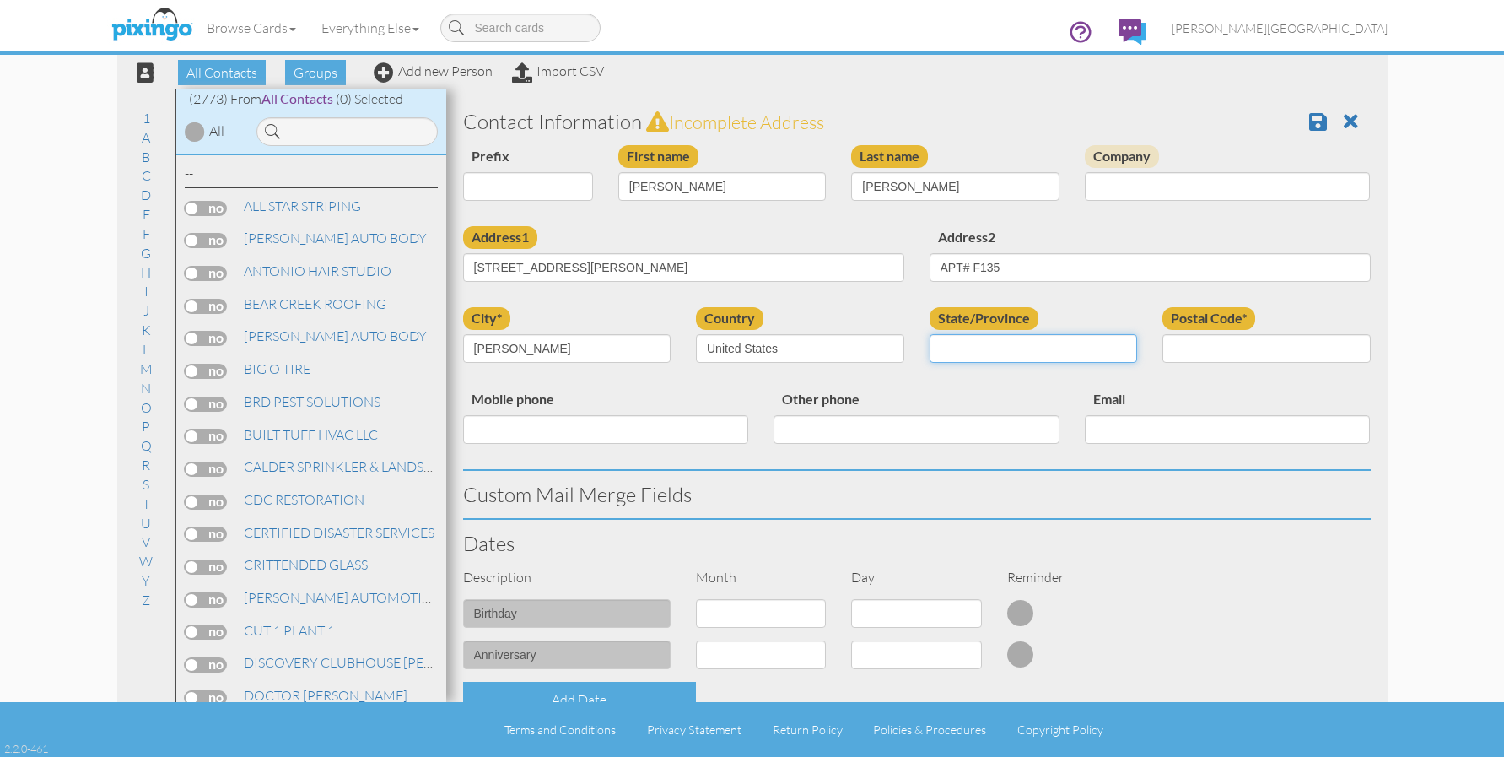
select select "object:8815"
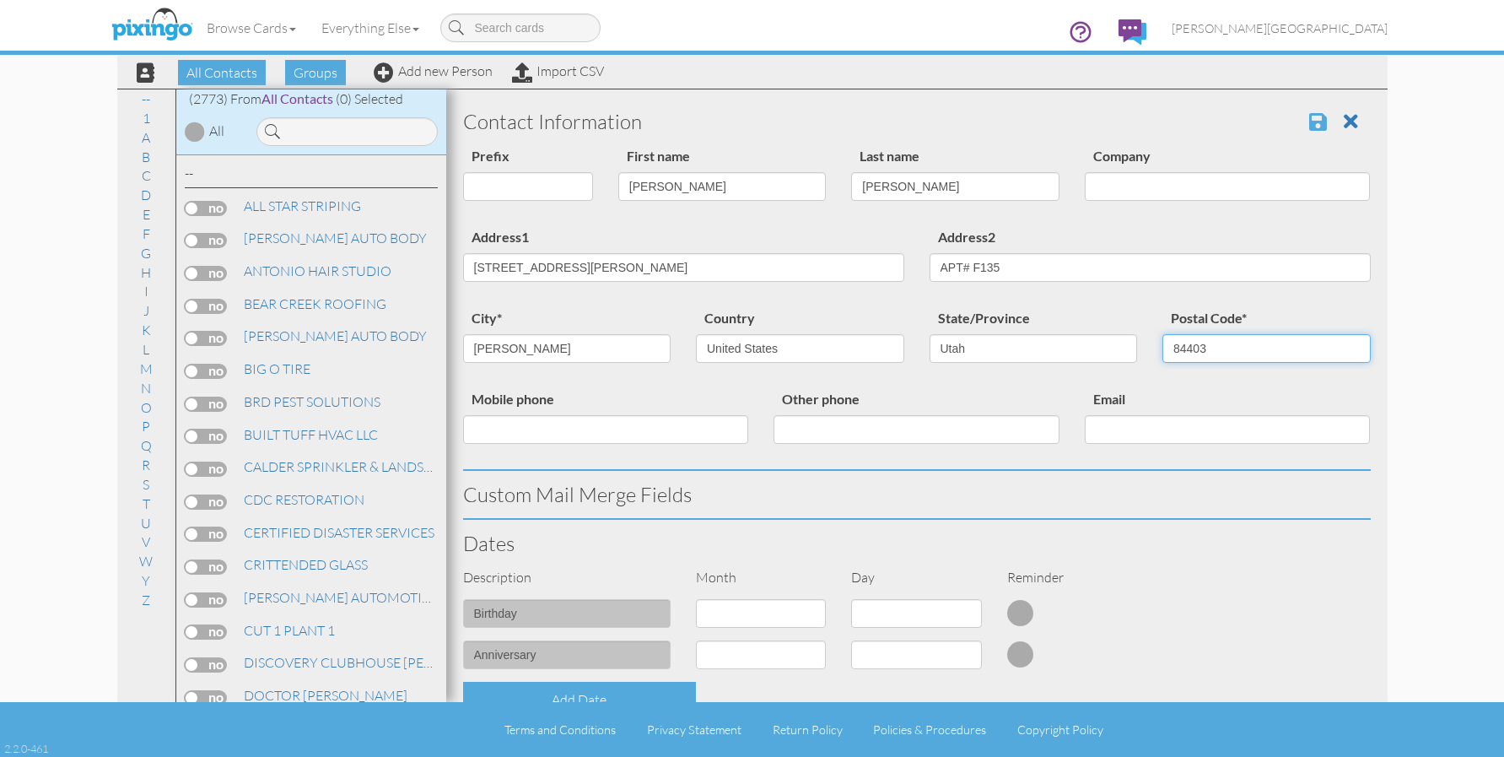
type input "84403"
click at [1309, 116] on span at bounding box center [1318, 121] width 18 height 20
